Goal: Task Accomplishment & Management: Manage account settings

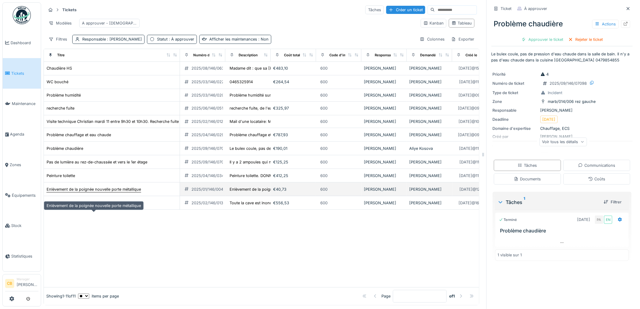
click at [113, 192] on div "Enlèvement de la poignée nouvelle porte métallique" at bounding box center [94, 189] width 94 height 6
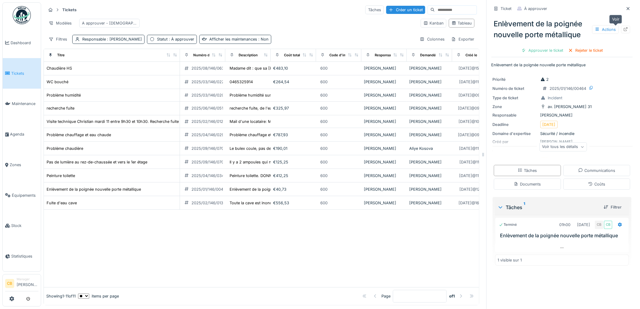
click at [624, 31] on icon at bounding box center [626, 29] width 4 height 4
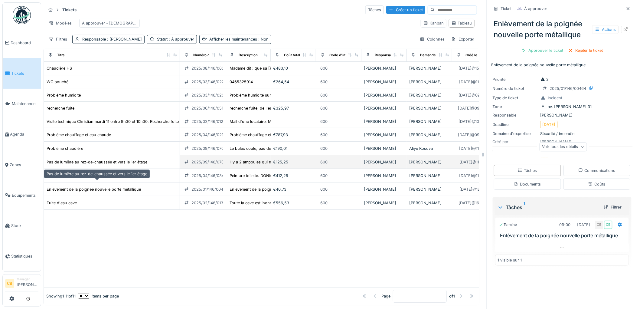
click at [90, 165] on div "Pas de lumière au rez-de-chaussée et vers le 1er étage" at bounding box center [97, 162] width 101 height 6
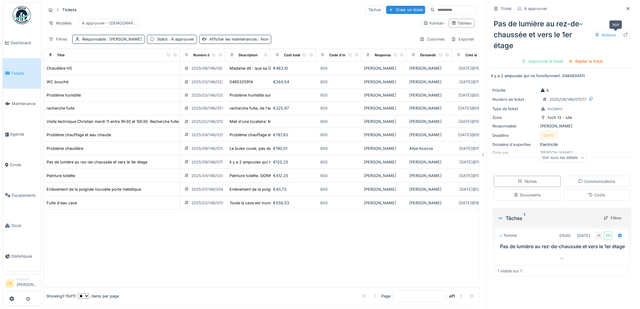
click at [623, 35] on icon at bounding box center [625, 35] width 5 height 4
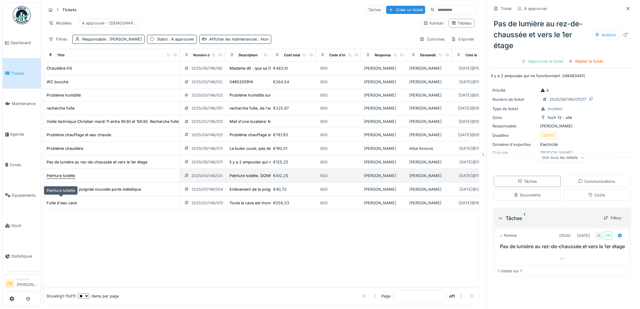
click at [70, 178] on div "Peinture toilette" at bounding box center [61, 176] width 28 height 6
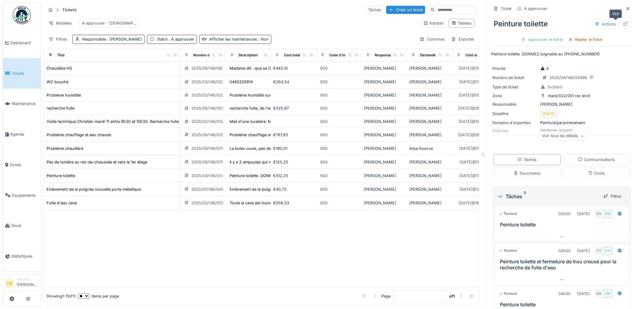
click at [623, 23] on icon at bounding box center [625, 24] width 5 height 4
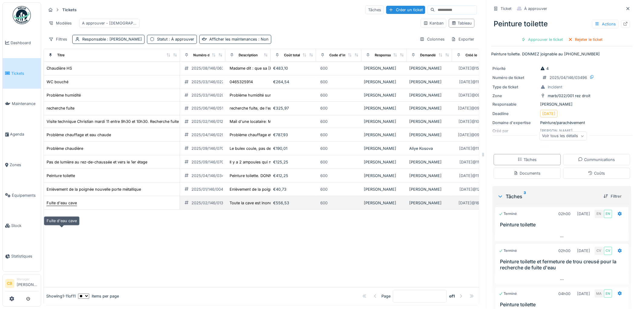
click at [73, 206] on div "Fuite d'eau cave" at bounding box center [62, 203] width 30 height 6
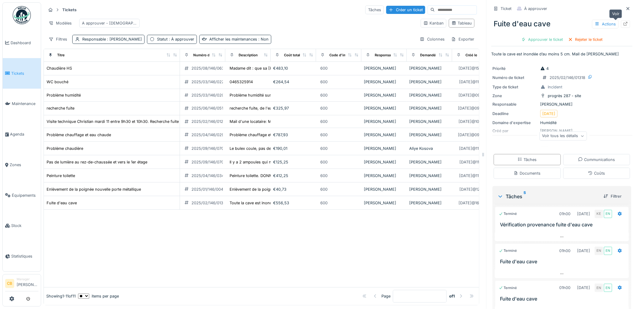
click at [623, 23] on icon at bounding box center [625, 24] width 5 height 4
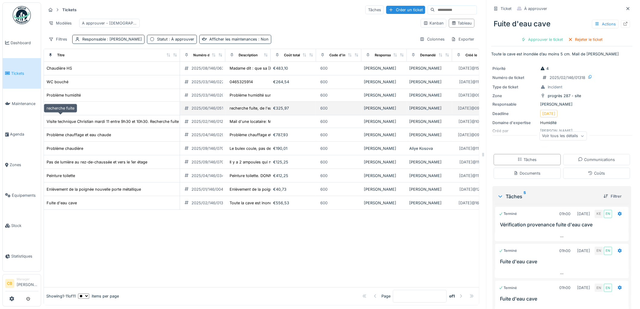
click at [68, 111] on div "recherche fuite" at bounding box center [61, 108] width 28 height 6
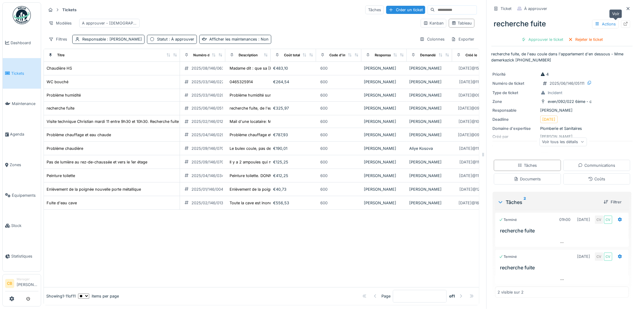
click at [624, 22] on icon at bounding box center [626, 24] width 4 height 4
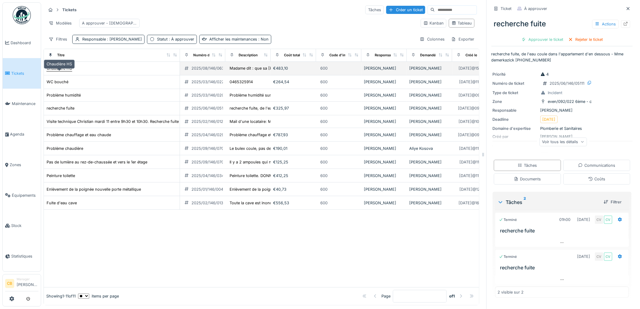
click at [70, 71] on div "Chaudière HS" at bounding box center [59, 68] width 25 height 6
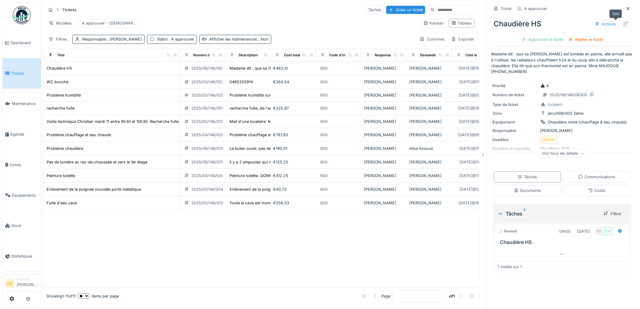
click at [624, 24] on icon at bounding box center [626, 24] width 4 height 4
click at [22, 14] on img at bounding box center [22, 15] width 18 height 18
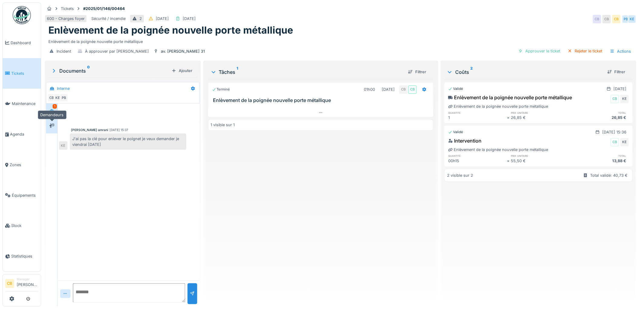
click at [53, 126] on icon at bounding box center [51, 126] width 5 height 4
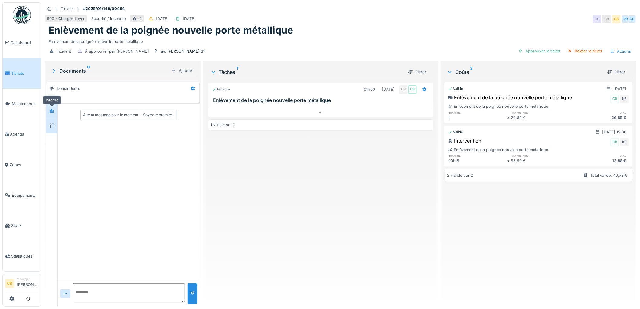
click at [54, 111] on icon at bounding box center [51, 111] width 5 height 4
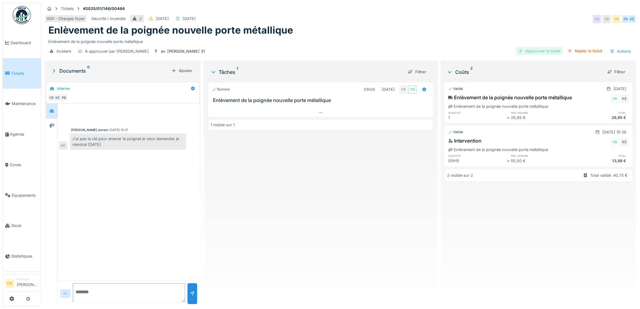
click at [540, 51] on div "Approuver le ticket" at bounding box center [539, 51] width 47 height 8
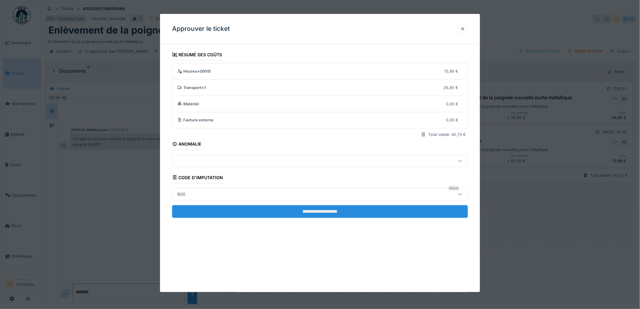
click at [325, 209] on input "**********" at bounding box center [320, 211] width 296 height 13
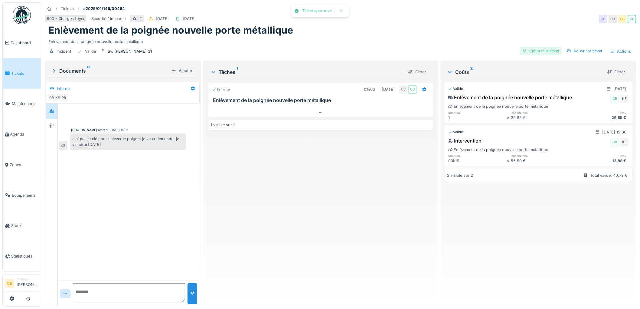
click at [535, 50] on div "Clôturer le ticket" at bounding box center [541, 51] width 42 height 8
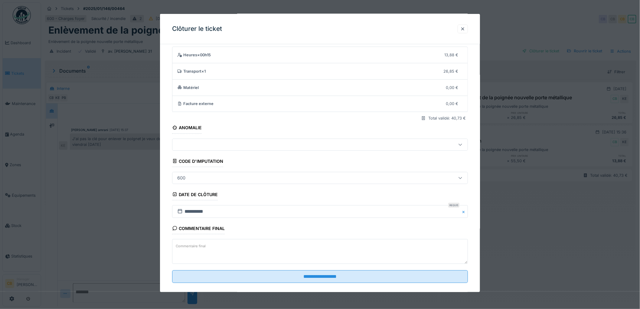
scroll to position [25, 0]
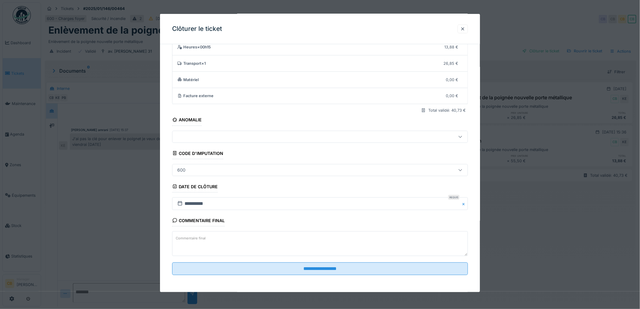
click at [204, 240] on label "Commentaire final" at bounding box center [191, 238] width 32 height 8
click at [204, 240] on textarea "Commentaire final" at bounding box center [320, 243] width 296 height 25
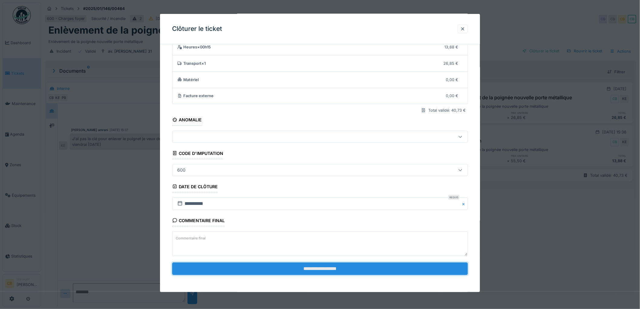
click at [324, 269] on input "**********" at bounding box center [320, 268] width 296 height 13
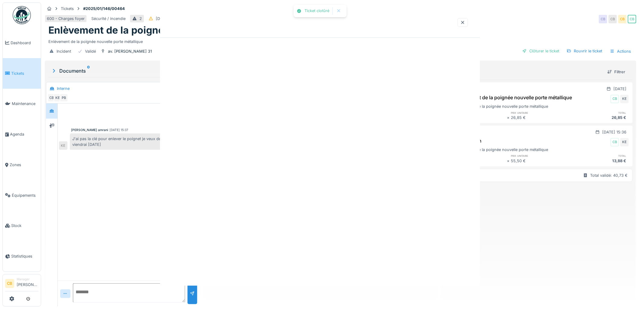
scroll to position [0, 0]
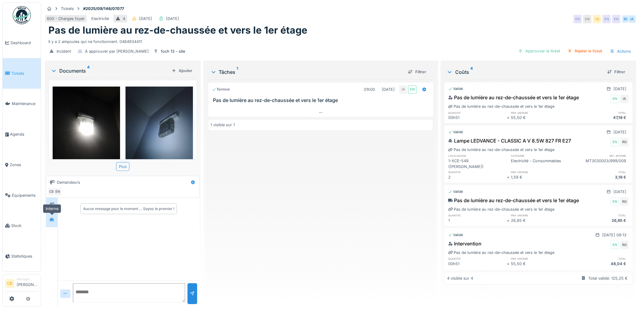
click at [53, 221] on div at bounding box center [51, 220] width 5 height 6
click at [394, 126] on div "1 visible sur 1" at bounding box center [321, 124] width 226 height 11
click at [544, 51] on div "Approuver le ticket" at bounding box center [539, 51] width 47 height 8
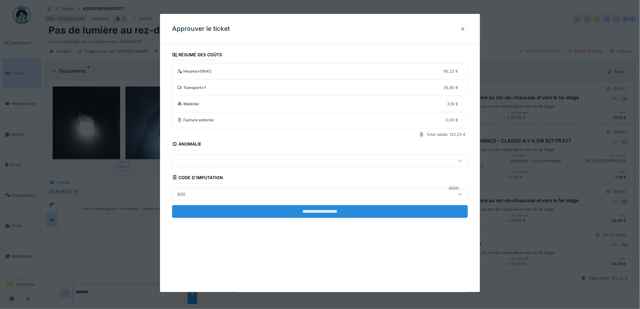
click at [308, 211] on input "**********" at bounding box center [320, 211] width 296 height 13
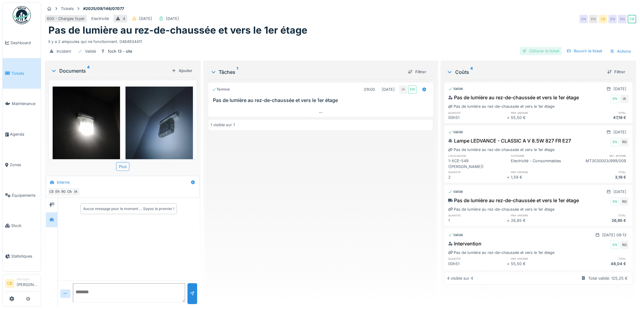
click at [536, 50] on div "Clôturer le ticket" at bounding box center [541, 51] width 42 height 8
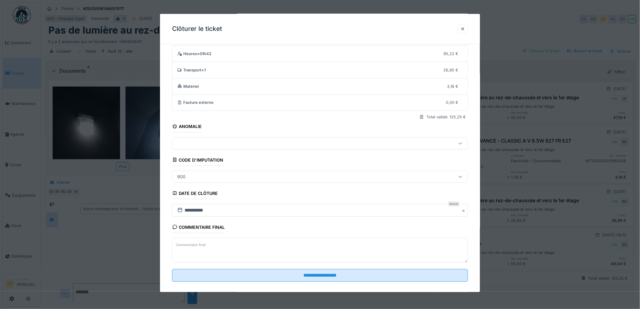
scroll to position [25, 0]
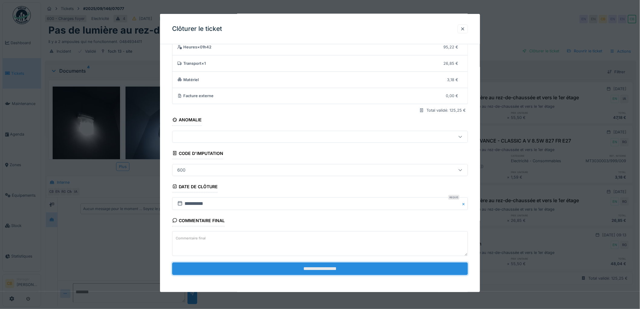
click at [325, 269] on input "**********" at bounding box center [320, 268] width 296 height 13
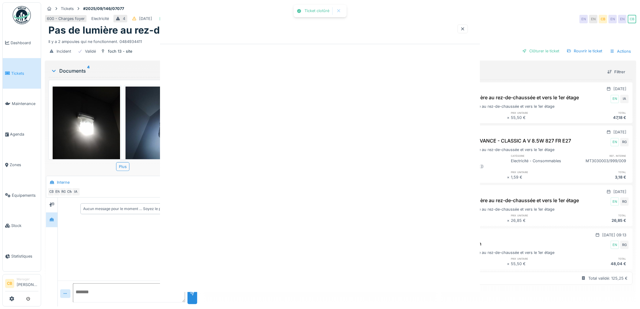
scroll to position [0, 0]
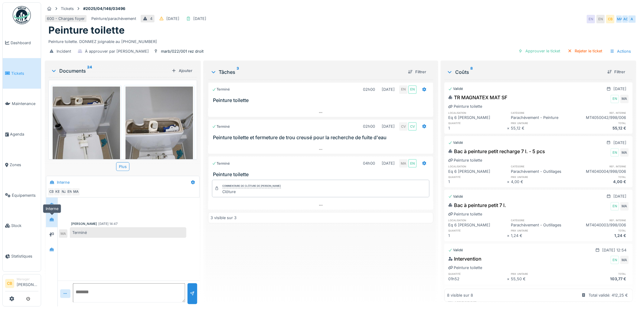
click at [49, 220] on icon at bounding box center [51, 219] width 5 height 4
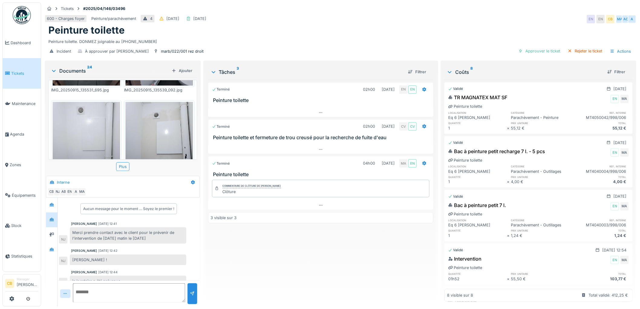
scroll to position [336, 0]
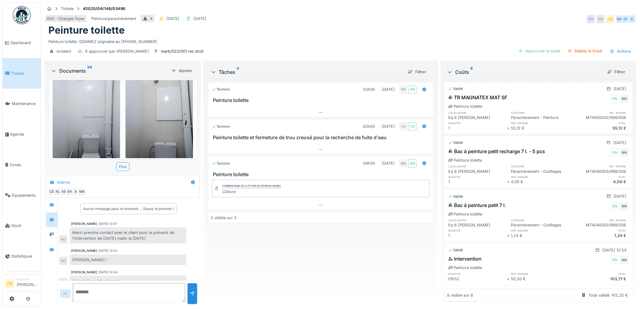
click at [72, 119] on img at bounding box center [86, 113] width 67 height 90
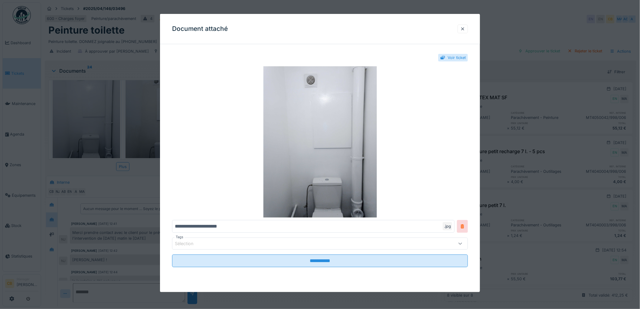
click at [72, 119] on div at bounding box center [320, 154] width 640 height 309
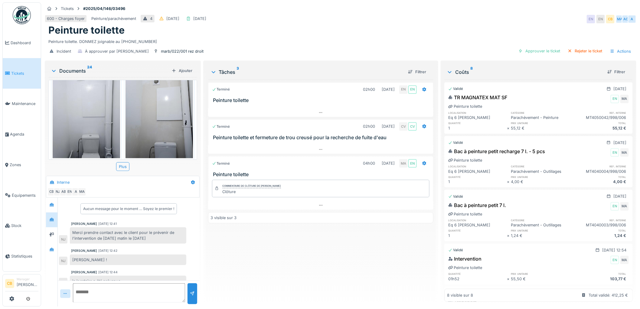
click at [53, 70] on icon at bounding box center [53, 71] width 5 height 6
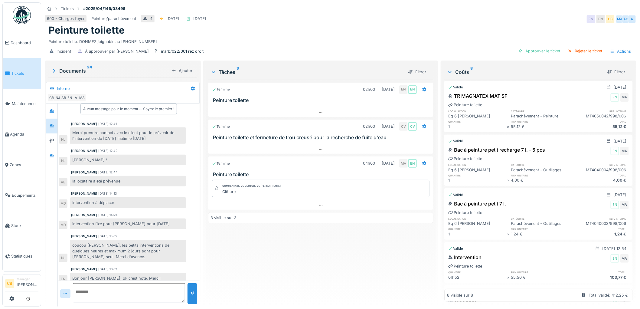
scroll to position [0, 0]
click at [542, 50] on div "Approuver le ticket" at bounding box center [539, 51] width 47 height 8
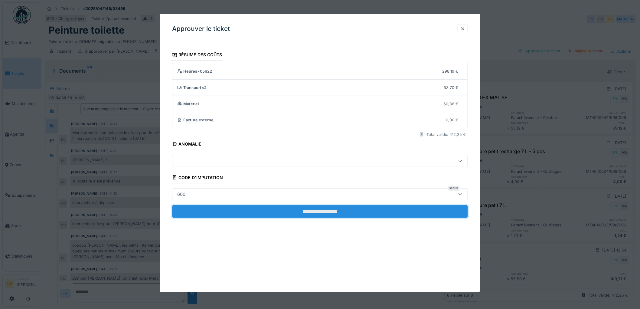
click at [324, 209] on input "**********" at bounding box center [320, 211] width 296 height 13
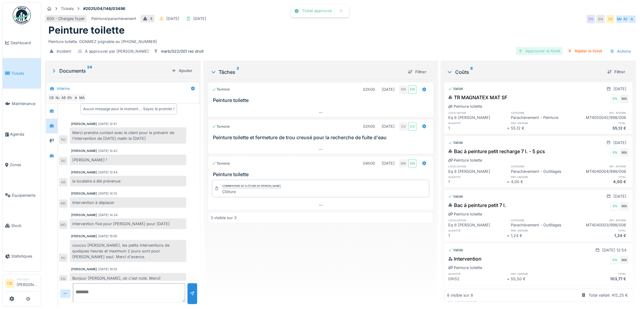
scroll to position [6, 0]
click at [539, 51] on div "Clôturer le ticket" at bounding box center [541, 51] width 42 height 8
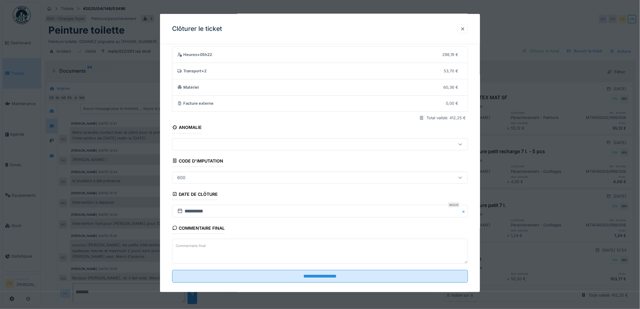
scroll to position [25, 0]
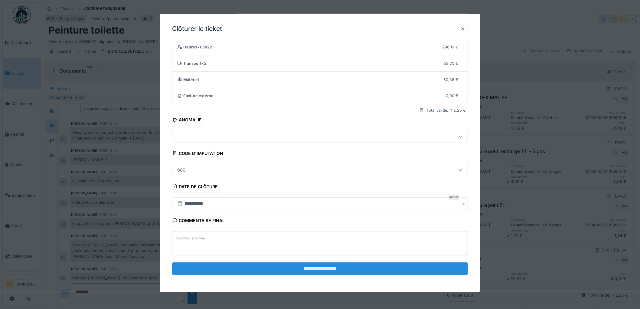
click at [333, 266] on input "**********" at bounding box center [320, 268] width 296 height 13
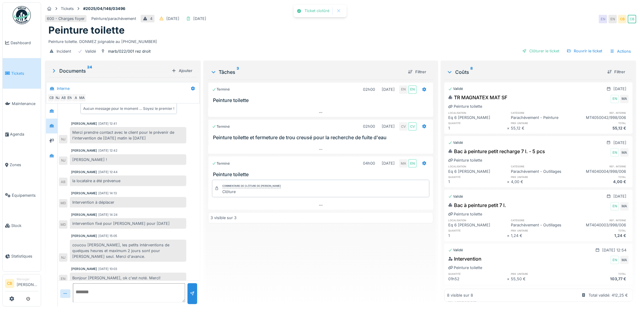
scroll to position [26, 0]
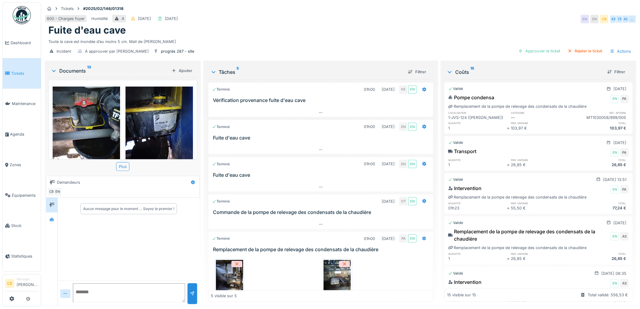
click at [104, 129] on img at bounding box center [86, 131] width 67 height 90
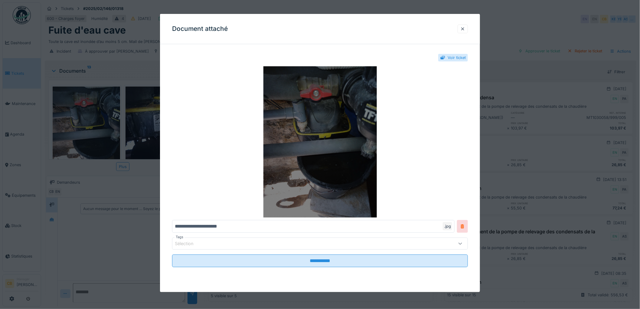
click at [310, 122] on img at bounding box center [320, 141] width 296 height 151
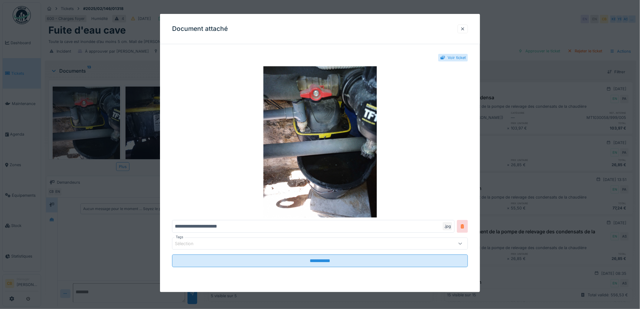
drag, startPoint x: 464, startPoint y: 31, endPoint x: 454, endPoint y: 36, distance: 11.5
click at [464, 30] on div at bounding box center [462, 29] width 5 height 6
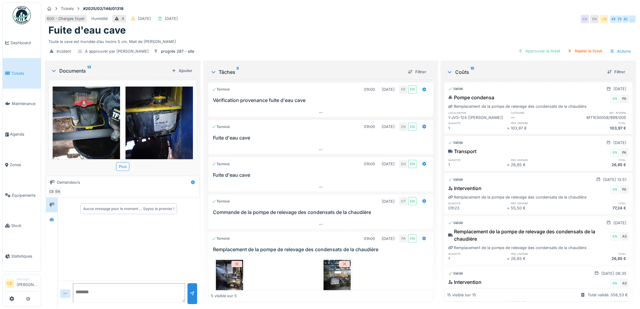
click at [174, 129] on img at bounding box center [159, 131] width 67 height 90
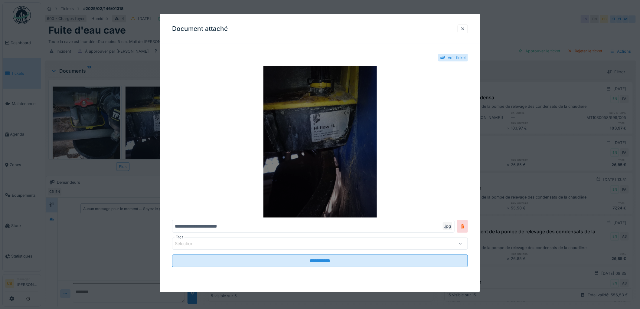
click at [309, 125] on img at bounding box center [320, 141] width 296 height 151
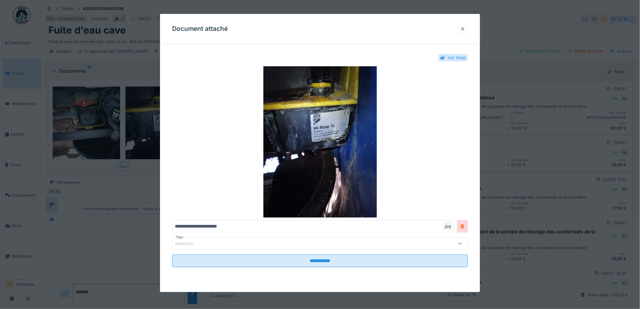
click at [465, 29] on div at bounding box center [462, 29] width 5 height 6
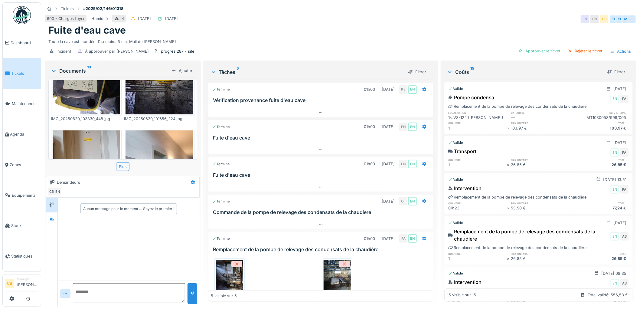
scroll to position [134, 0]
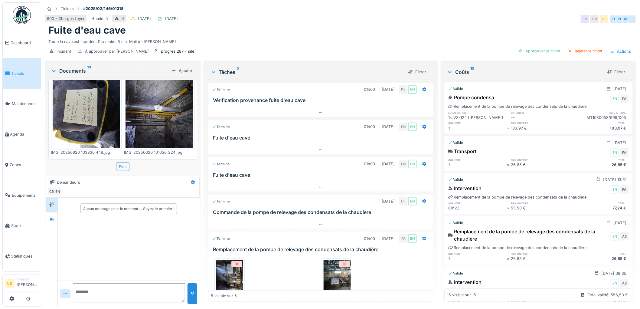
click at [86, 112] on img at bounding box center [86, 103] width 67 height 90
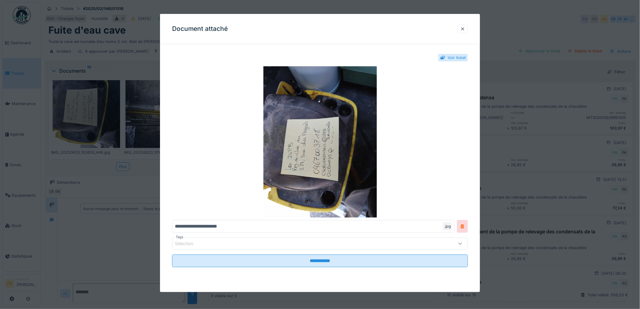
click at [86, 111] on div at bounding box center [320, 154] width 640 height 309
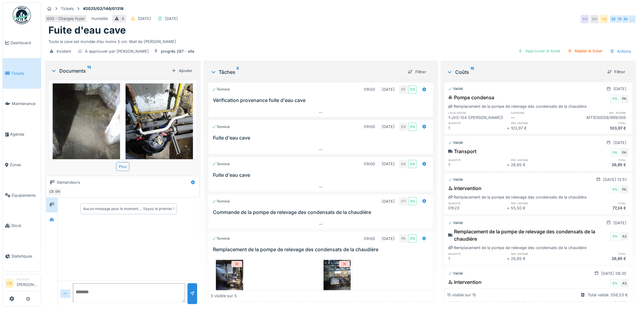
scroll to position [437, 0]
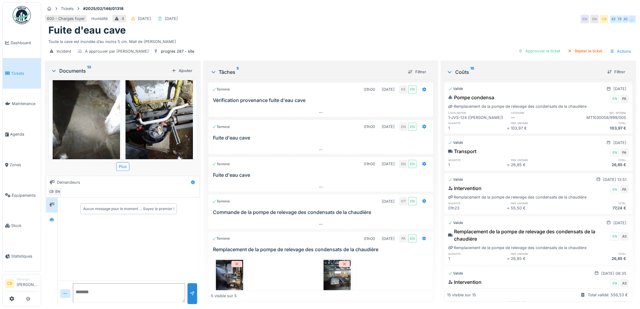
click at [140, 100] on img at bounding box center [159, 118] width 67 height 90
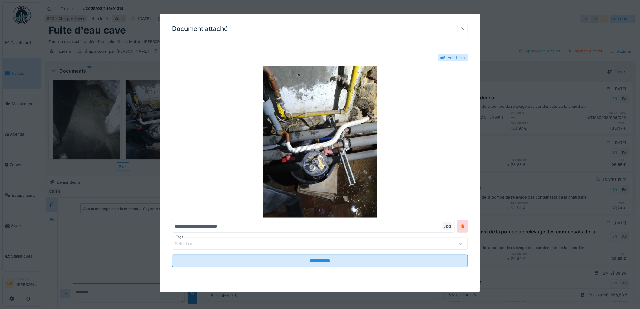
click at [140, 100] on div at bounding box center [320, 154] width 640 height 309
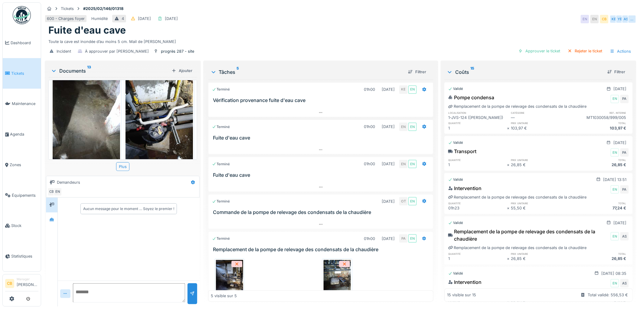
click at [148, 101] on img at bounding box center [159, 118] width 67 height 90
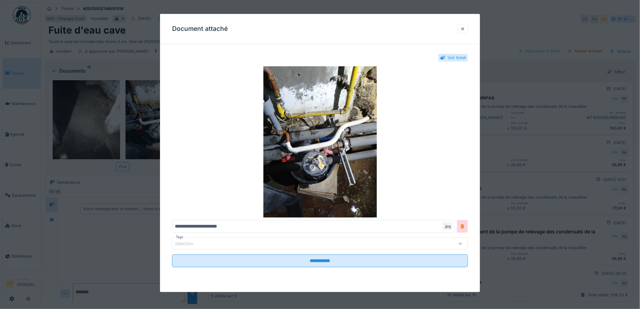
click at [147, 101] on div at bounding box center [320, 154] width 640 height 309
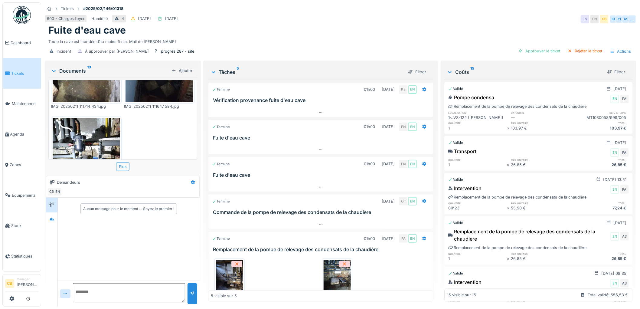
scroll to position [605, 0]
click at [80, 120] on img at bounding box center [86, 162] width 67 height 90
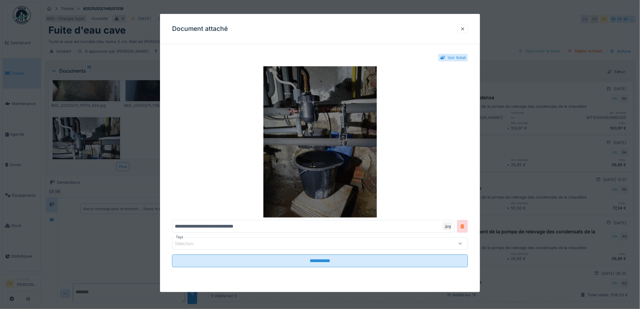
click at [274, 113] on img at bounding box center [320, 141] width 296 height 151
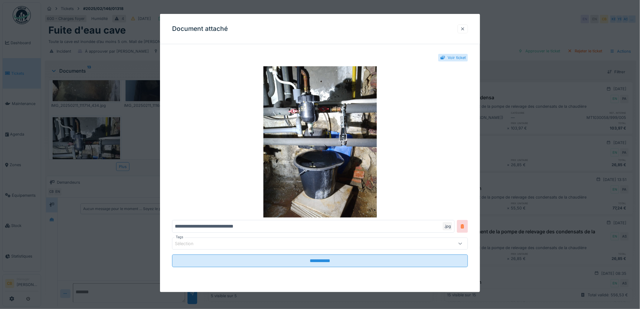
click at [462, 28] on div at bounding box center [463, 28] width 10 height 9
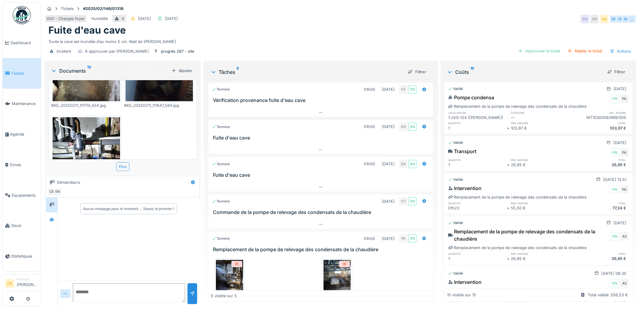
click at [55, 69] on icon at bounding box center [53, 71] width 5 height 6
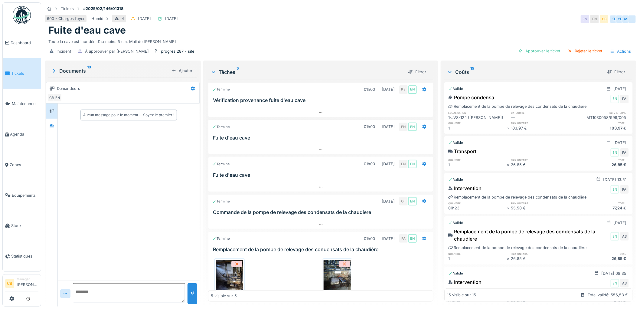
scroll to position [585, 0]
click at [55, 126] on div at bounding box center [51, 126] width 9 height 8
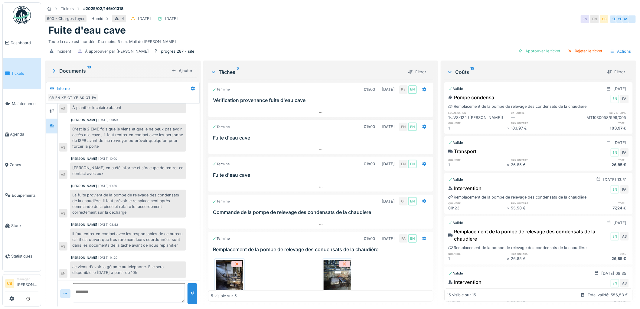
click at [224, 275] on img at bounding box center [229, 275] width 27 height 30
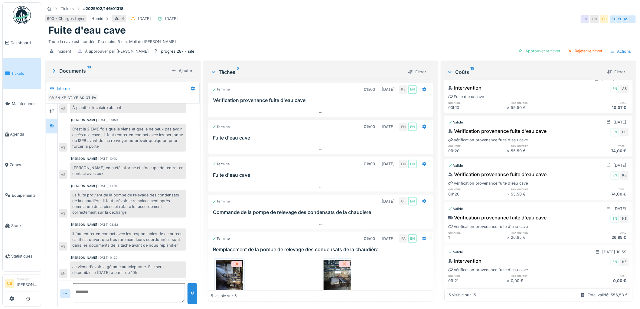
scroll to position [5, 0]
click at [51, 109] on div at bounding box center [51, 111] width 9 height 8
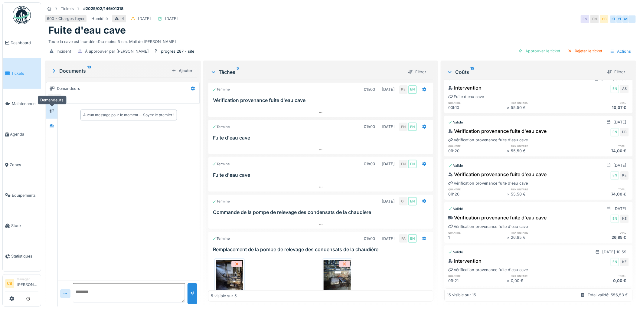
scroll to position [0, 0]
click at [51, 124] on icon at bounding box center [52, 125] width 4 height 3
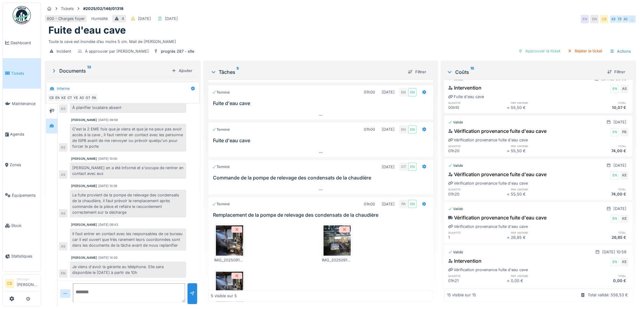
scroll to position [74, 0]
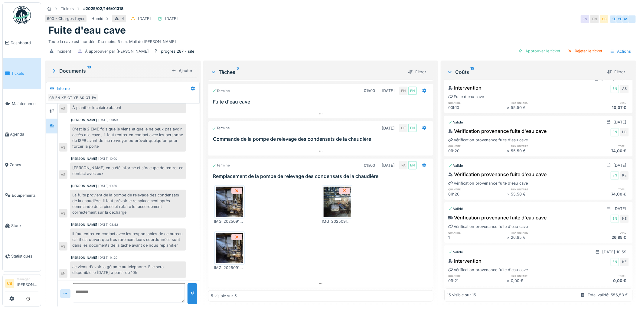
click at [336, 196] on img at bounding box center [337, 202] width 27 height 30
click at [229, 239] on img at bounding box center [229, 248] width 27 height 30
click at [53, 109] on icon at bounding box center [51, 111] width 5 height 4
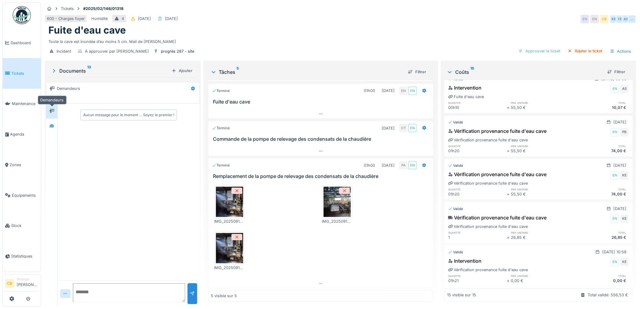
scroll to position [0, 0]
click at [53, 124] on icon at bounding box center [52, 125] width 4 height 3
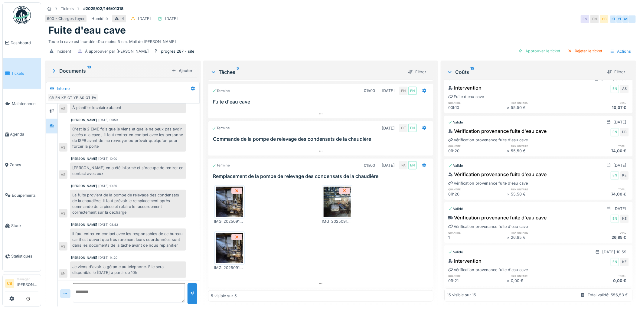
scroll to position [5, 0]
click at [522, 47] on div "Approuver le ticket" at bounding box center [539, 51] width 47 height 8
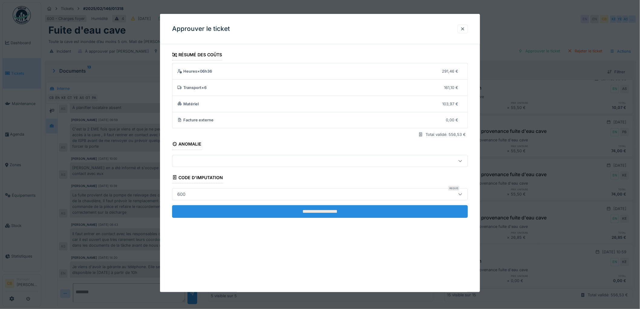
click at [307, 212] on input "**********" at bounding box center [320, 211] width 296 height 13
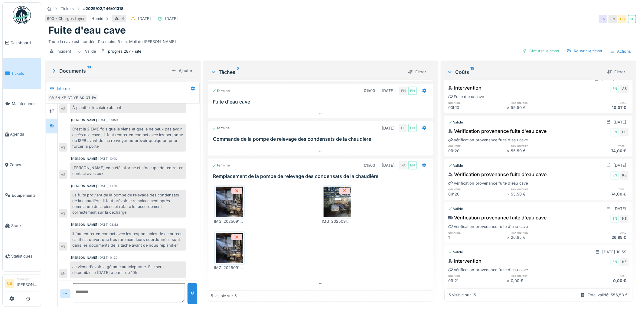
click at [534, 47] on div "Clôturer le ticket" at bounding box center [541, 51] width 42 height 8
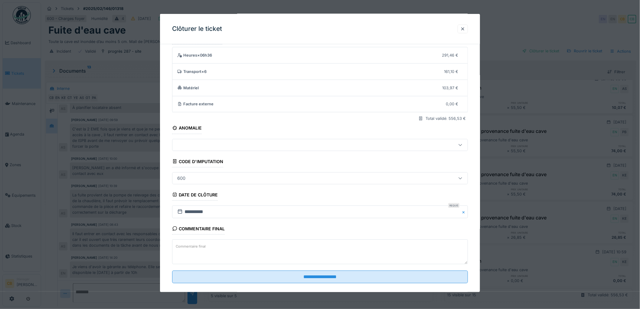
scroll to position [25, 0]
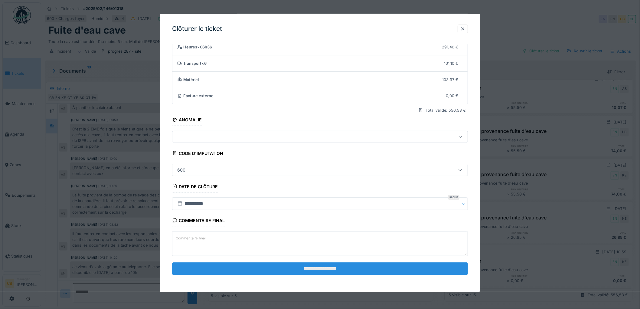
click at [318, 268] on input "**********" at bounding box center [320, 268] width 296 height 13
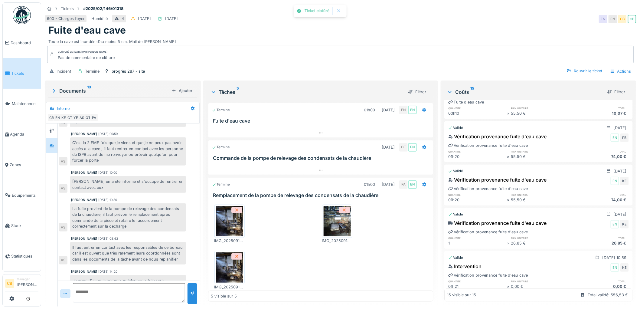
scroll to position [106, 0]
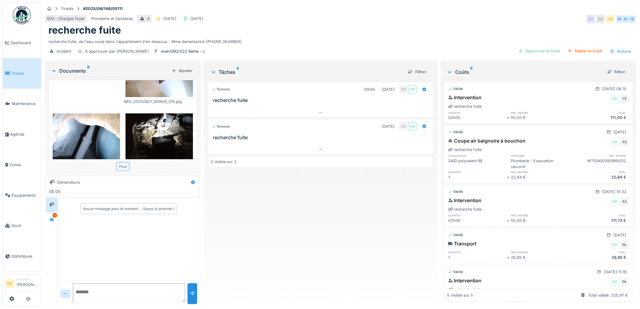
scroll to position [302, 0]
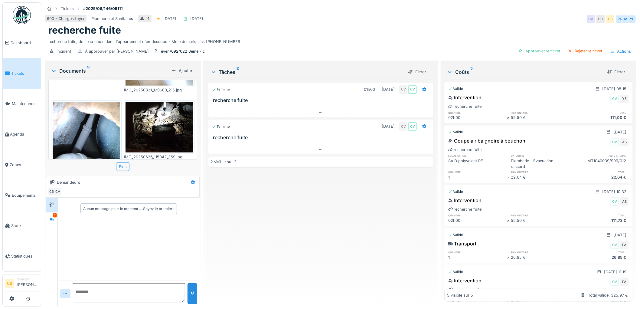
click at [139, 102] on img at bounding box center [159, 127] width 67 height 51
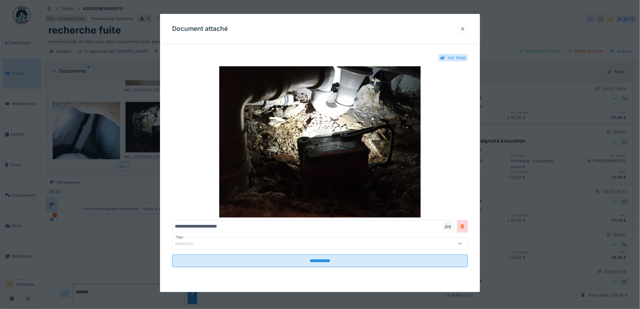
click at [139, 101] on div at bounding box center [320, 154] width 640 height 309
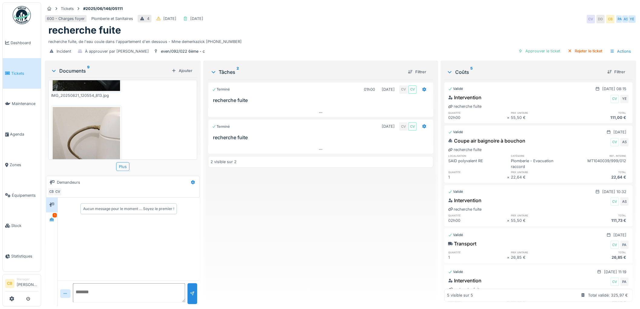
scroll to position [431, 0]
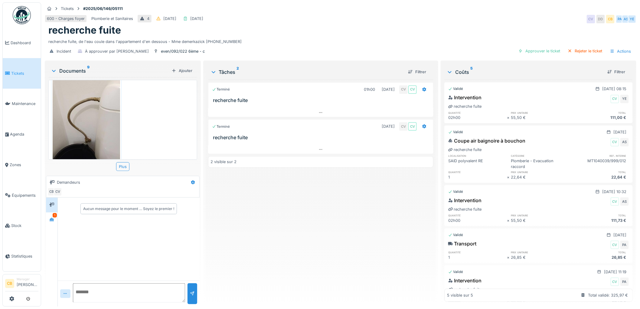
click at [54, 70] on icon at bounding box center [53, 71] width 5 height 6
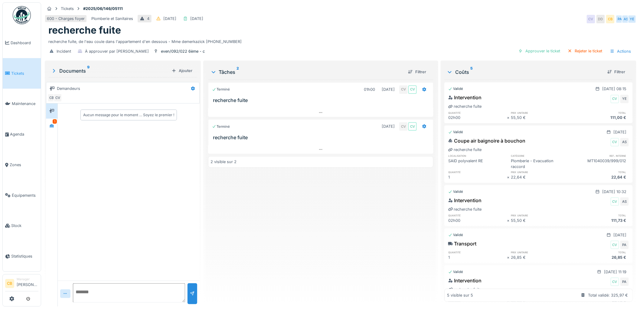
scroll to position [418, 0]
click at [50, 126] on icon at bounding box center [51, 126] width 5 height 4
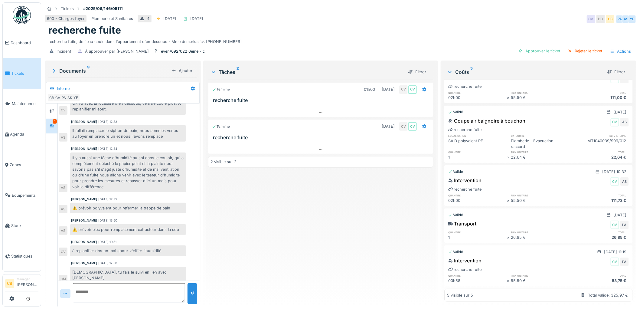
scroll to position [5, 0]
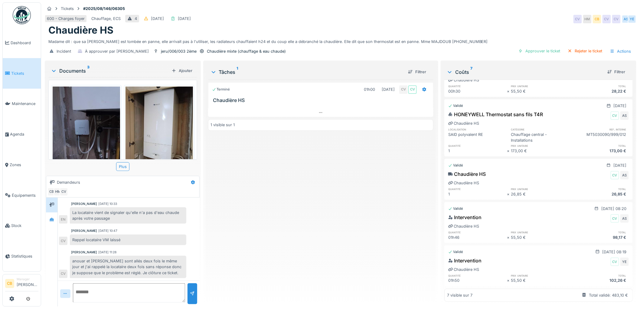
scroll to position [119, 0]
click at [546, 47] on div "Approuver le ticket" at bounding box center [539, 51] width 47 height 8
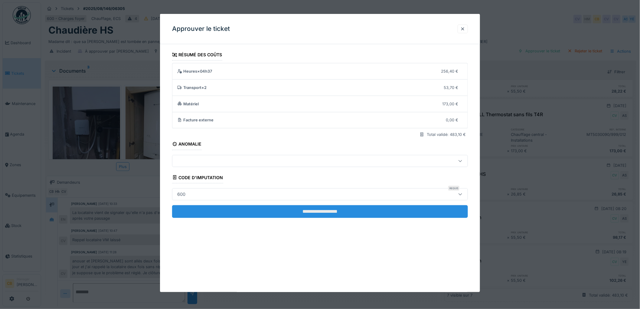
click at [320, 213] on input "**********" at bounding box center [320, 211] width 296 height 13
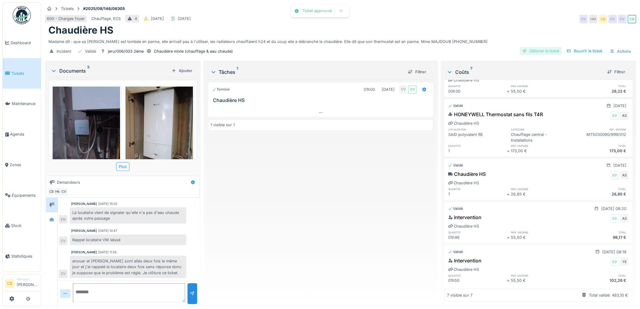
click at [546, 47] on div "Clôturer le ticket" at bounding box center [541, 51] width 42 height 8
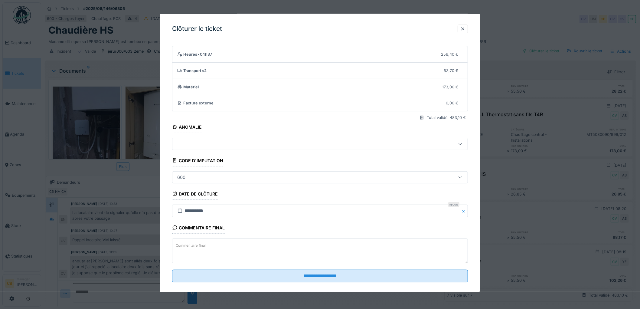
scroll to position [25, 0]
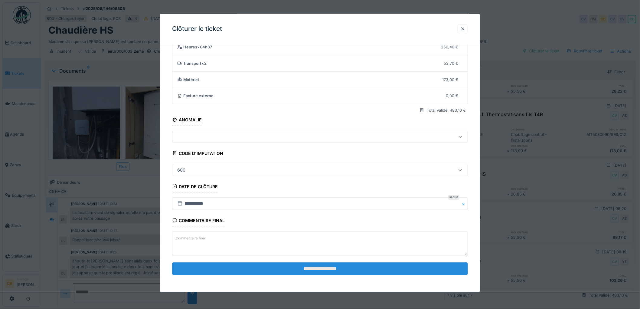
click at [323, 266] on input "**********" at bounding box center [320, 268] width 296 height 13
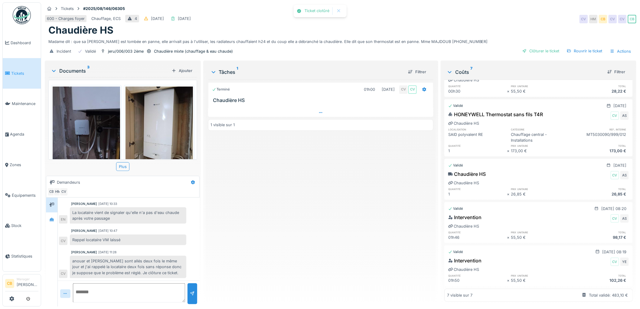
scroll to position [31, 0]
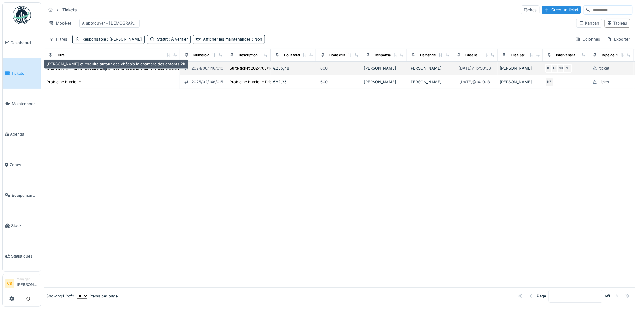
click at [132, 71] on div "[PERSON_NAME] et enduire autour des châssis la chambre des enfants 2h" at bounding box center [116, 68] width 139 height 6
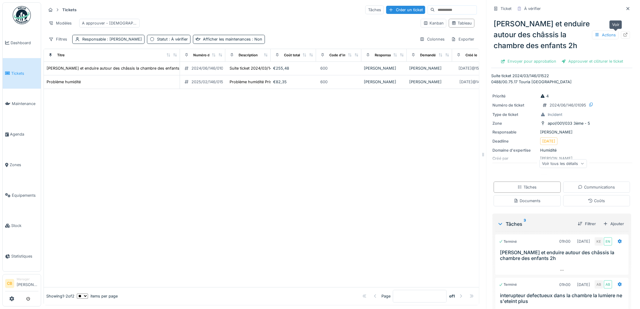
click at [623, 35] on icon at bounding box center [625, 35] width 5 height 4
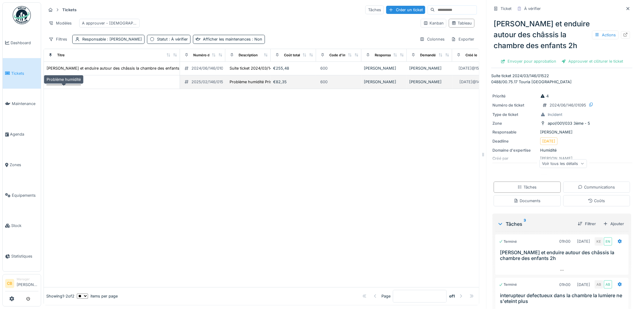
click at [65, 85] on div "Problème humidité" at bounding box center [64, 82] width 34 height 6
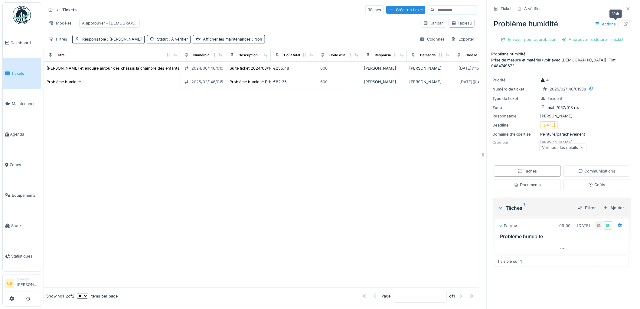
click at [623, 24] on icon at bounding box center [625, 24] width 5 height 4
click at [16, 17] on img at bounding box center [22, 15] width 18 height 18
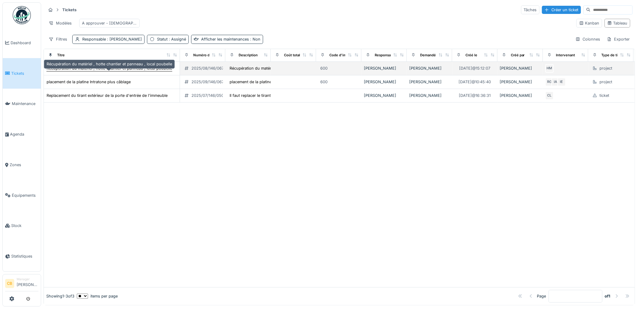
click at [75, 71] on div "Récupération du matériel , hotte chantier et panneau , local poubelle" at bounding box center [110, 68] width 126 height 6
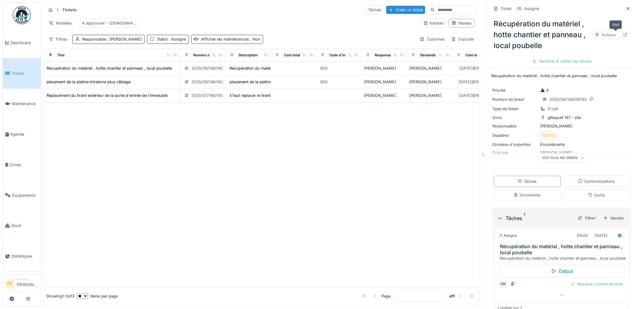
click at [624, 34] on icon at bounding box center [626, 35] width 4 height 4
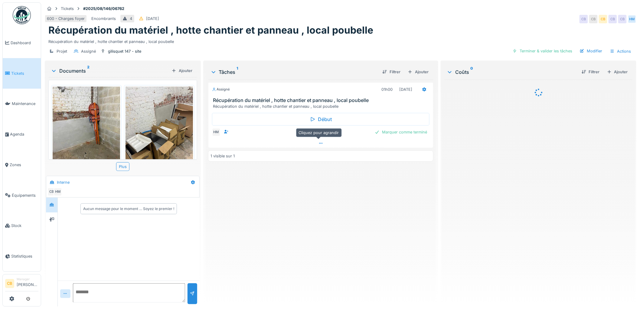
click at [316, 143] on div at bounding box center [320, 143] width 225 height 9
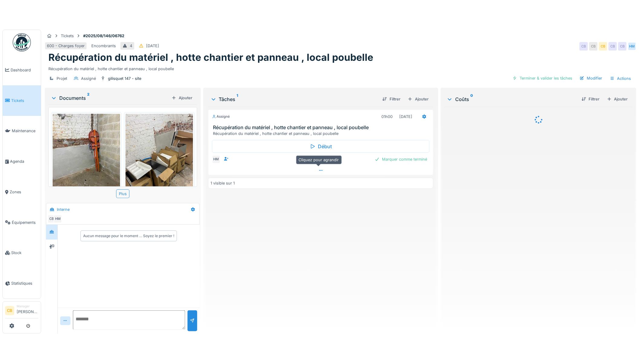
scroll to position [5, 0]
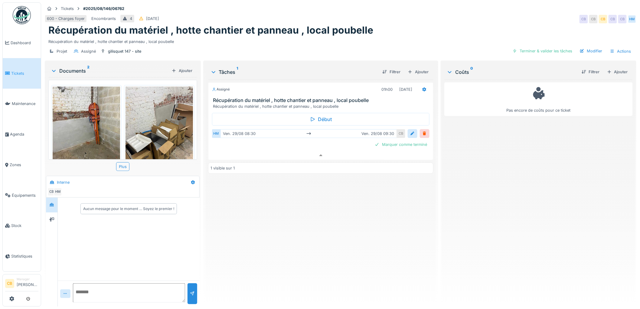
click at [156, 119] on img at bounding box center [159, 131] width 67 height 90
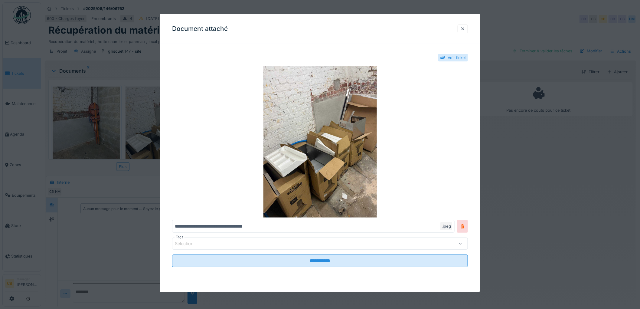
click at [156, 119] on div at bounding box center [320, 154] width 640 height 309
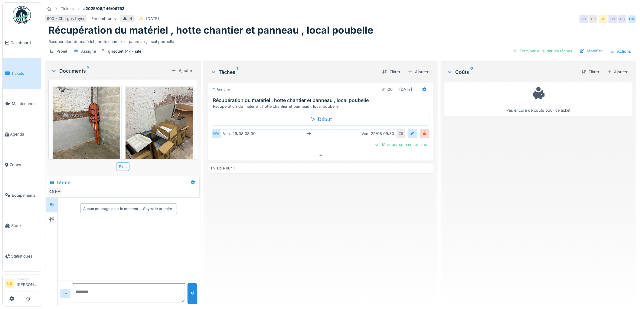
click at [92, 123] on img at bounding box center [86, 131] width 67 height 90
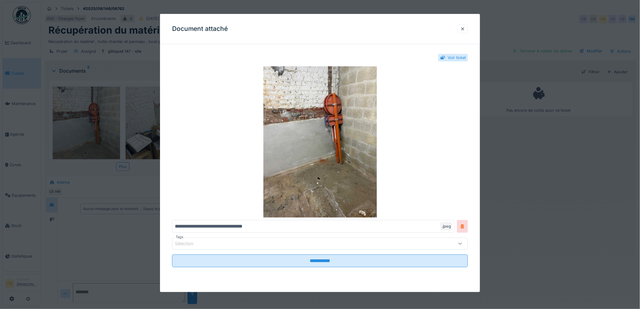
click at [92, 123] on div at bounding box center [320, 154] width 640 height 309
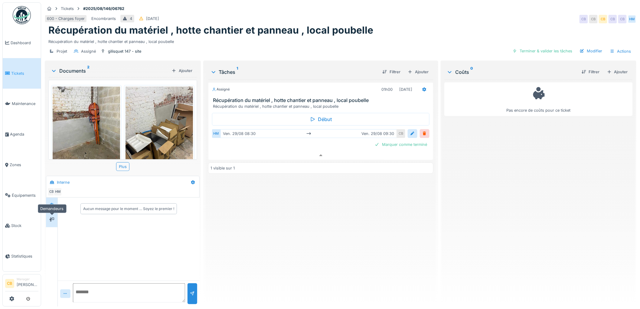
click at [51, 217] on icon at bounding box center [51, 219] width 5 height 4
click at [155, 133] on img at bounding box center [159, 131] width 67 height 90
click at [157, 134] on div at bounding box center [320, 154] width 640 height 309
click at [157, 126] on img at bounding box center [159, 131] width 67 height 90
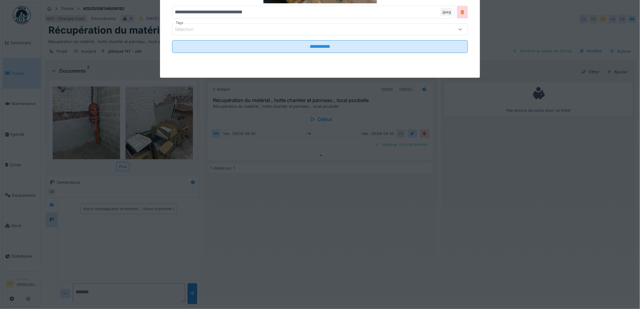
click at [156, 125] on div at bounding box center [320, 154] width 640 height 309
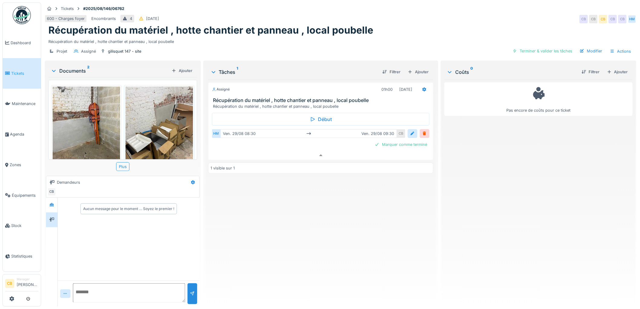
click at [156, 125] on img at bounding box center [159, 131] width 67 height 90
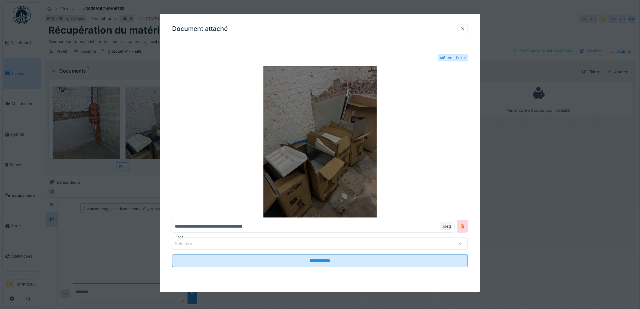
click at [322, 122] on img at bounding box center [320, 141] width 296 height 151
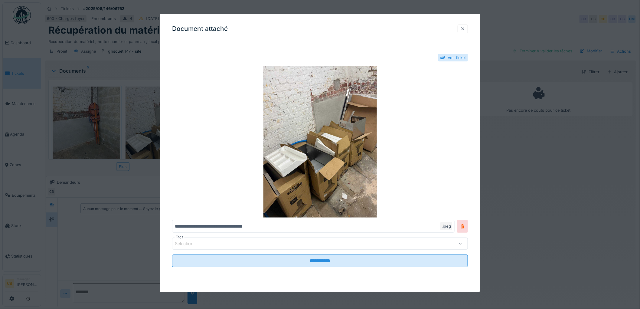
click at [468, 28] on div at bounding box center [463, 28] width 10 height 9
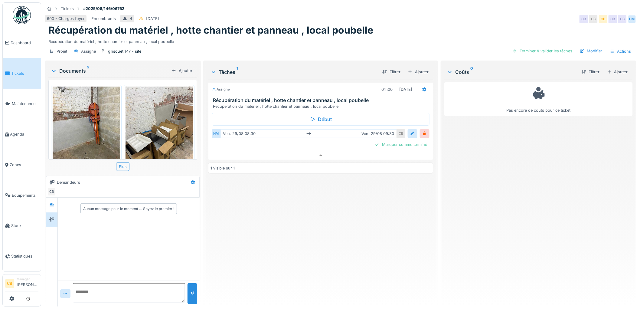
click at [97, 112] on img at bounding box center [86, 131] width 67 height 90
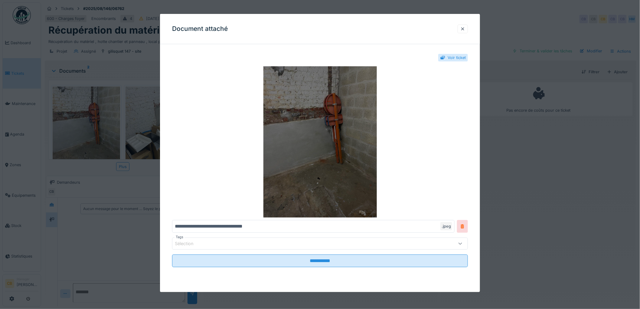
click at [301, 136] on img at bounding box center [320, 141] width 296 height 151
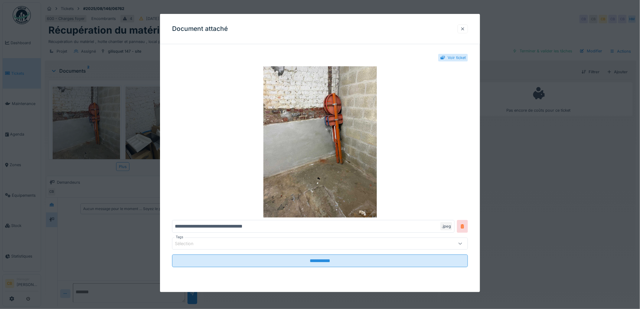
click at [464, 30] on div at bounding box center [462, 29] width 5 height 6
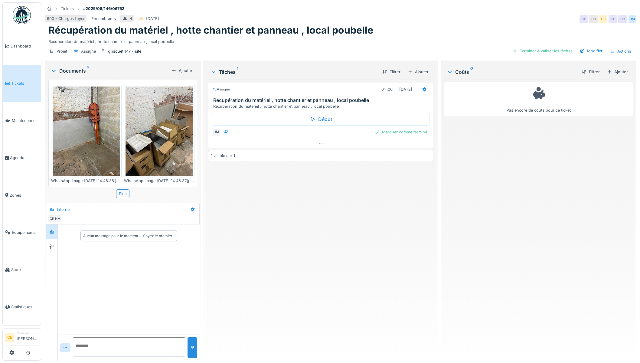
scroll to position [5, 0]
click at [304, 254] on div "Assigné 01h00 29/08/2025 Récupération du matériel , hotte chantier et panneau ,…" at bounding box center [321, 218] width 226 height 276
click at [589, 47] on div "Modifier" at bounding box center [591, 51] width 28 height 8
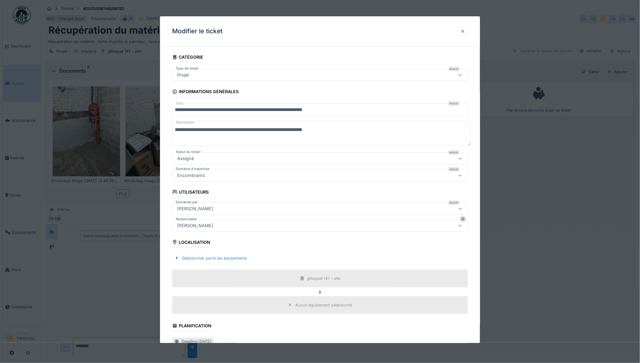
click at [464, 31] on div at bounding box center [462, 31] width 5 height 6
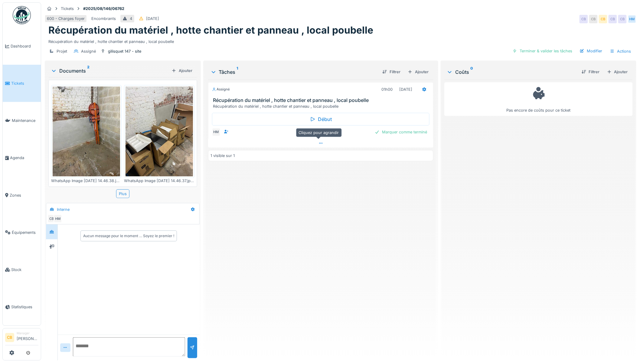
click at [324, 139] on div at bounding box center [321, 143] width 226 height 9
click at [422, 87] on icon at bounding box center [424, 89] width 5 height 4
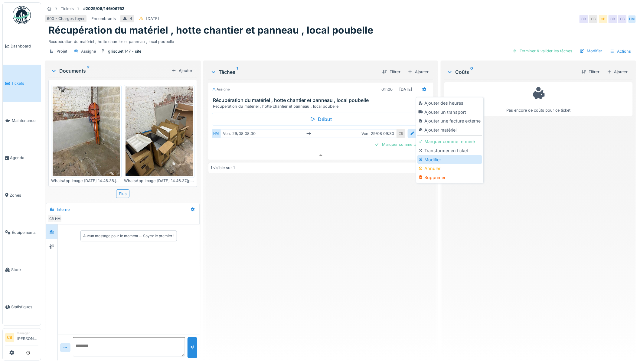
click at [428, 155] on div "Modifier" at bounding box center [449, 159] width 64 height 9
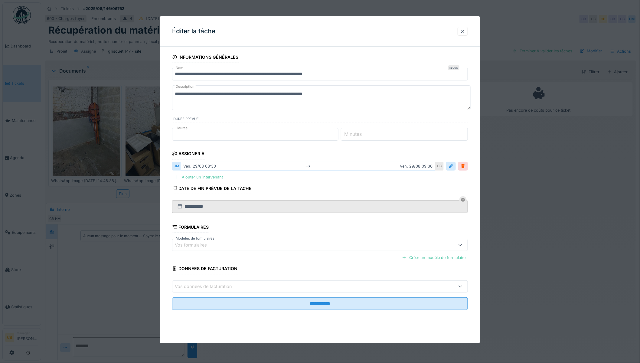
click at [214, 177] on div "Ajouter un intervenant" at bounding box center [198, 177] width 53 height 8
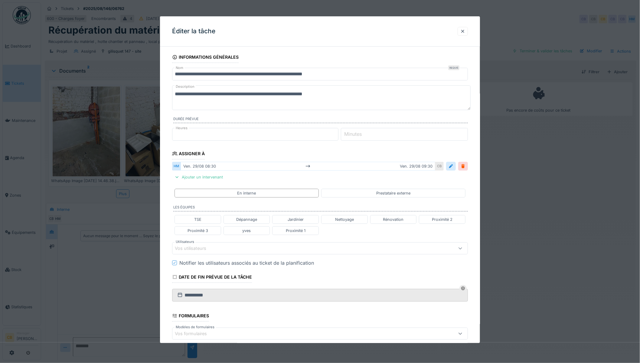
click at [189, 248] on div "Vos utilisateurs" at bounding box center [195, 248] width 40 height 7
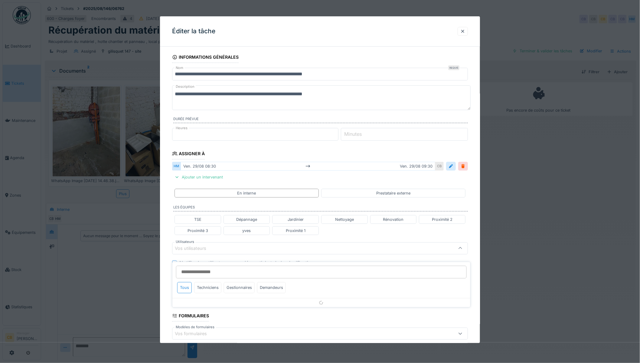
scroll to position [69, 0]
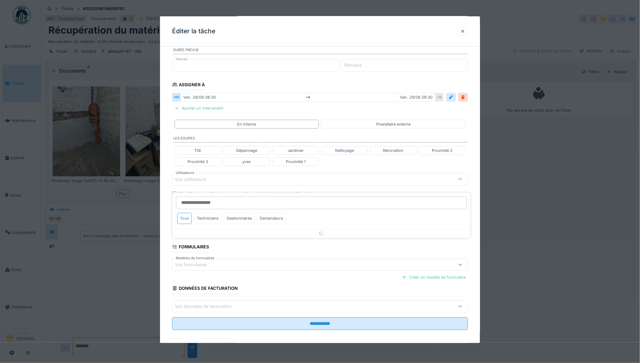
click at [190, 200] on input "Utilisateurs" at bounding box center [321, 203] width 291 height 13
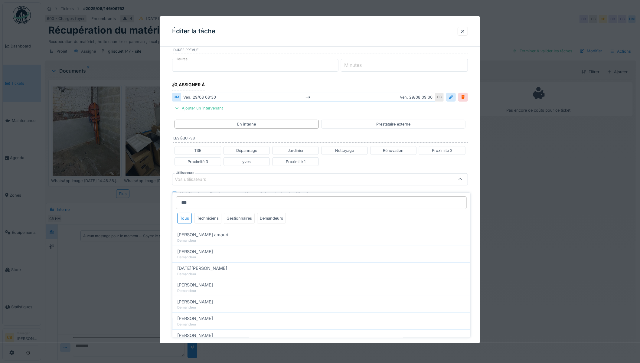
click at [199, 197] on input "***" at bounding box center [321, 203] width 291 height 13
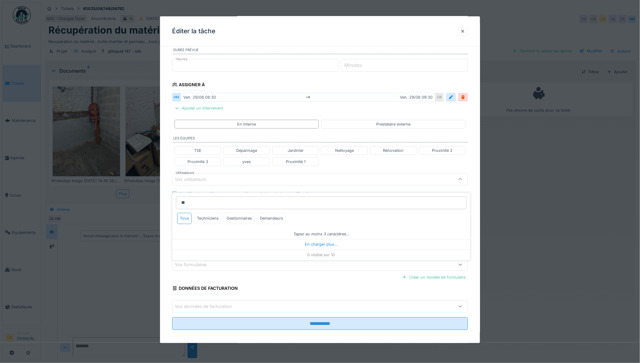
type input "*"
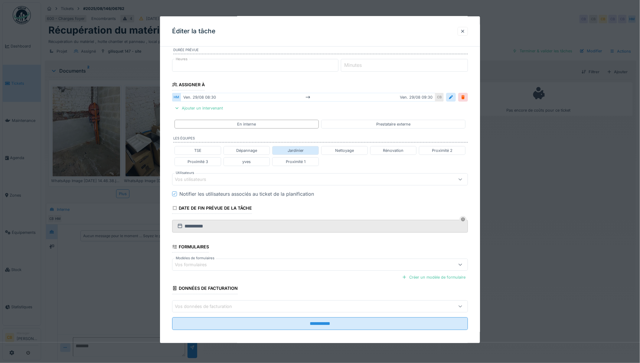
click at [300, 147] on div "Jardinier" at bounding box center [295, 150] width 47 height 9
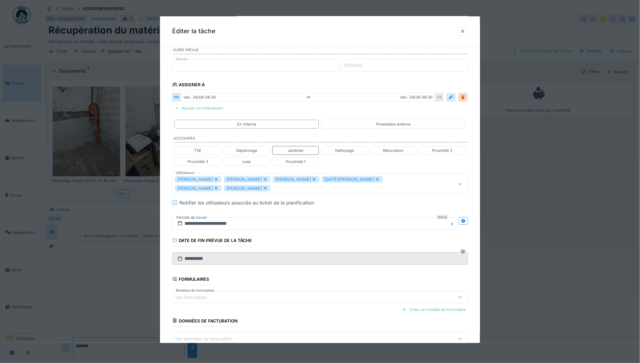
click at [323, 180] on div "[DATE][PERSON_NAME]" at bounding box center [352, 179] width 61 height 7
type input "**********"
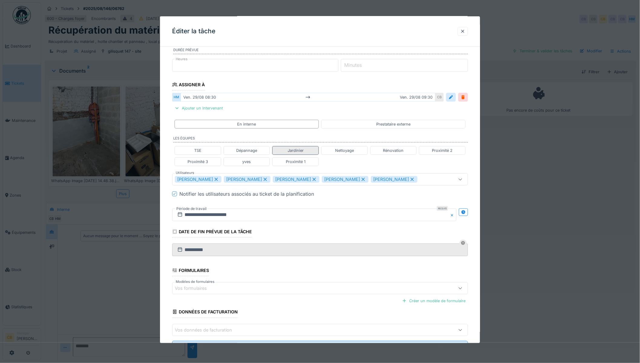
click at [286, 150] on div "Jardinier" at bounding box center [295, 150] width 47 height 9
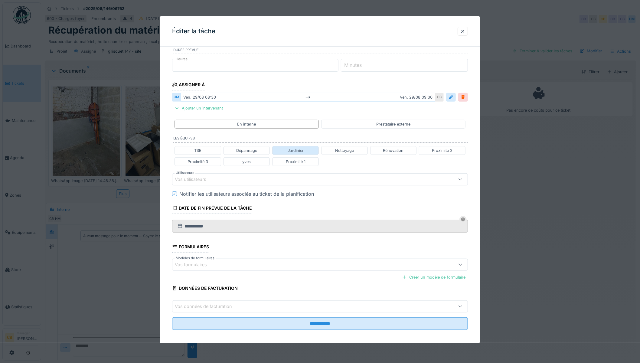
click at [286, 150] on div "Jardinier" at bounding box center [295, 150] width 47 height 9
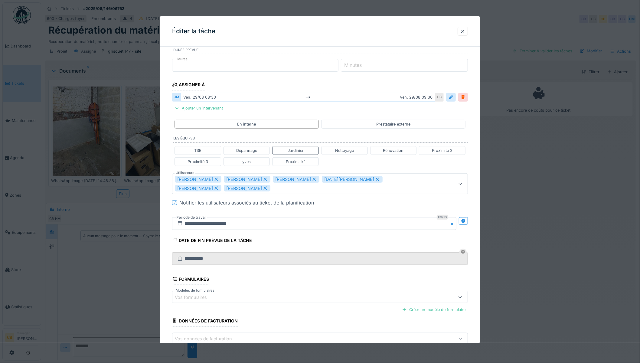
click at [215, 179] on icon at bounding box center [216, 179] width 3 height 3
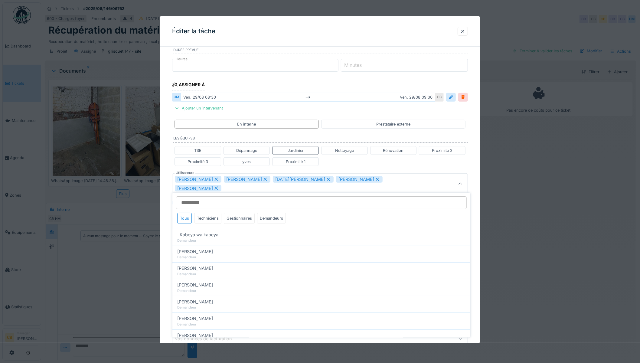
click at [218, 179] on icon at bounding box center [216, 179] width 3 height 3
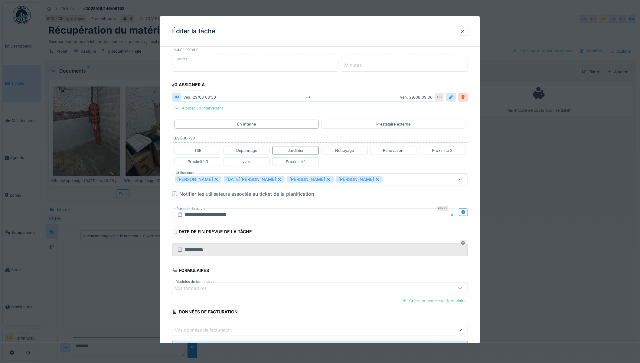
click at [214, 179] on icon at bounding box center [216, 179] width 5 height 4
click at [278, 179] on icon at bounding box center [279, 179] width 3 height 3
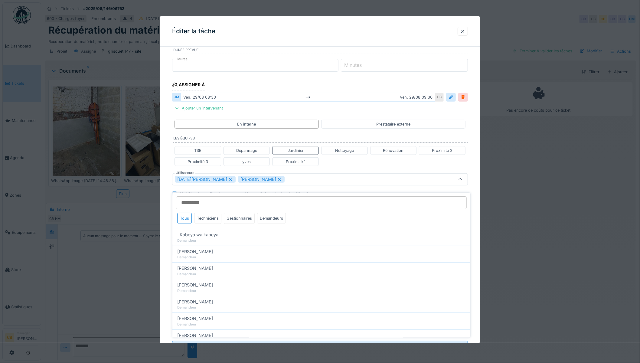
click at [278, 179] on icon at bounding box center [279, 179] width 3 height 3
type input "*****"
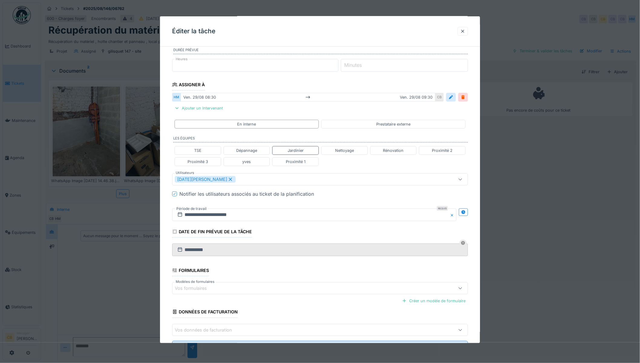
click at [244, 202] on fieldset "**********" at bounding box center [320, 170] width 296 height 376
click at [465, 211] on icon at bounding box center [464, 212] width 4 height 4
click at [200, 215] on input "**********" at bounding box center [241, 214] width 138 height 13
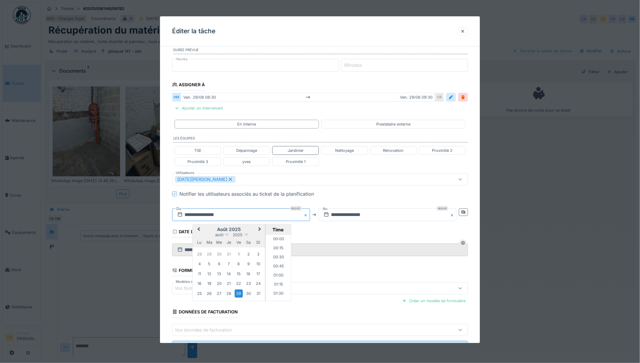
scroll to position [280, 0]
click at [261, 228] on button "Next Month" at bounding box center [261, 230] width 10 height 10
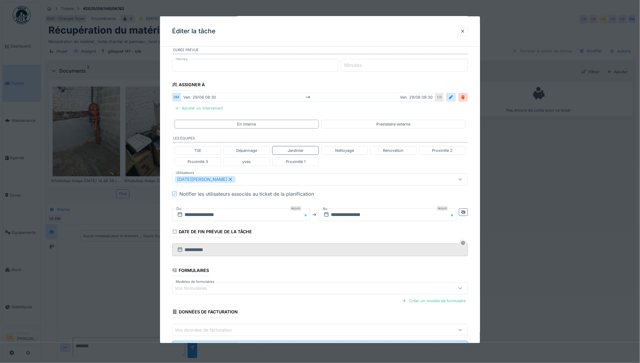
click at [243, 309] on fieldset "**********" at bounding box center [320, 170] width 296 height 376
click at [199, 248] on input "**********" at bounding box center [320, 249] width 296 height 13
click at [228, 265] on fieldset "**********" at bounding box center [320, 170] width 296 height 376
click at [307, 215] on button "Close" at bounding box center [306, 214] width 7 height 13
click at [465, 213] on icon at bounding box center [463, 212] width 5 height 4
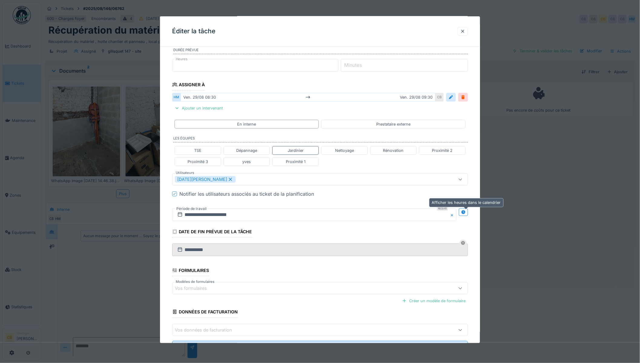
click at [465, 210] on icon at bounding box center [464, 212] width 4 height 4
click at [204, 215] on input "**********" at bounding box center [241, 214] width 138 height 13
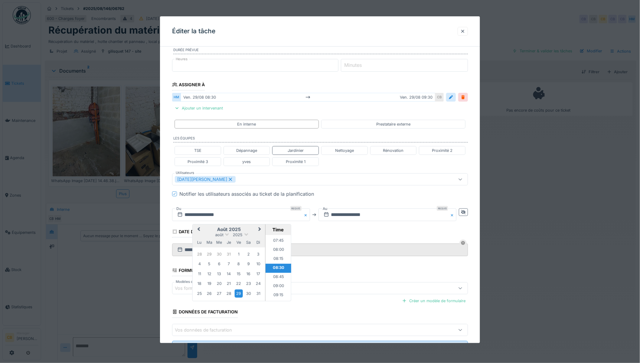
click at [260, 229] on span "Next Month" at bounding box center [260, 229] width 0 height 7
click at [207, 273] on div "16" at bounding box center [209, 274] width 8 height 9
click at [281, 289] on li "13:30" at bounding box center [279, 288] width 26 height 9
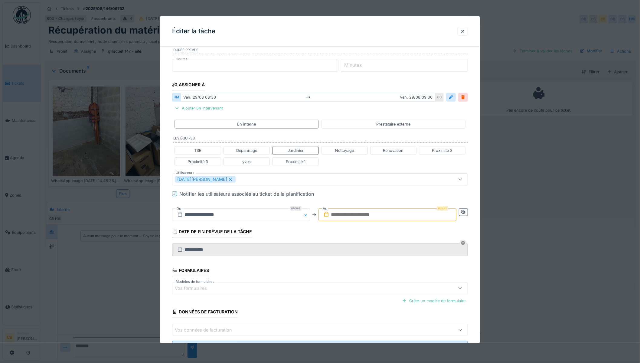
click at [345, 215] on input "text" at bounding box center [387, 214] width 138 height 13
click at [357, 272] on div "16" at bounding box center [356, 274] width 8 height 9
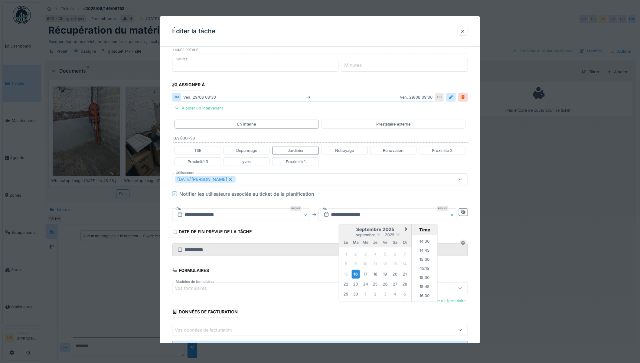
scroll to position [501, 0]
click at [426, 265] on li "14:30" at bounding box center [425, 264] width 26 height 9
click at [427, 264] on fieldset "**********" at bounding box center [320, 170] width 296 height 376
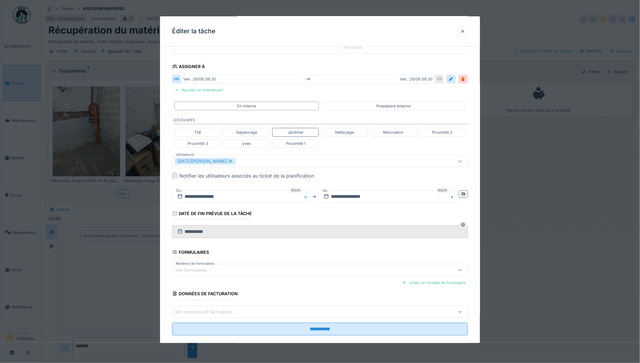
scroll to position [97, 0]
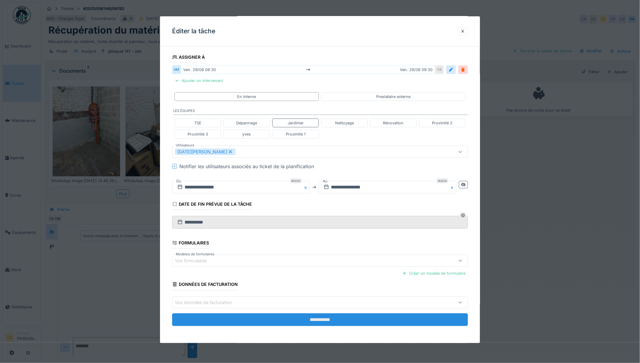
click at [333, 315] on input "**********" at bounding box center [320, 319] width 296 height 13
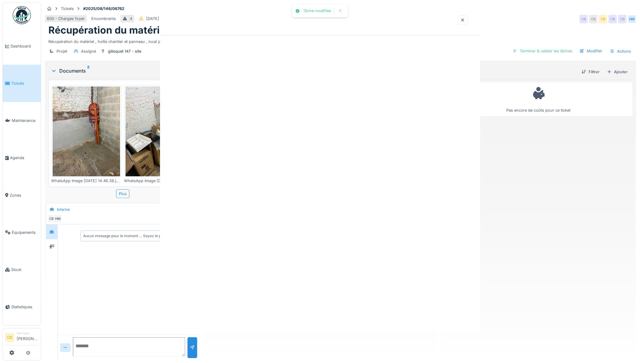
scroll to position [0, 0]
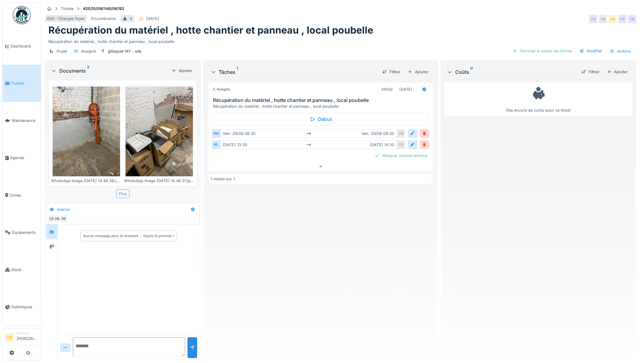
click at [410, 131] on div at bounding box center [412, 134] width 5 height 6
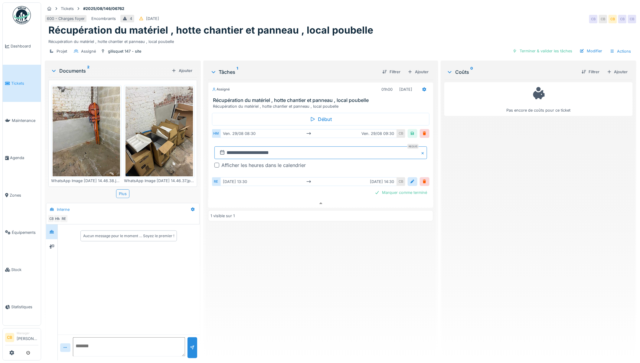
click at [228, 148] on input "**********" at bounding box center [320, 152] width 213 height 13
click at [350, 164] on span "Next Month" at bounding box center [350, 167] width 0 height 7
click at [301, 208] on div "16" at bounding box center [300, 212] width 8 height 9
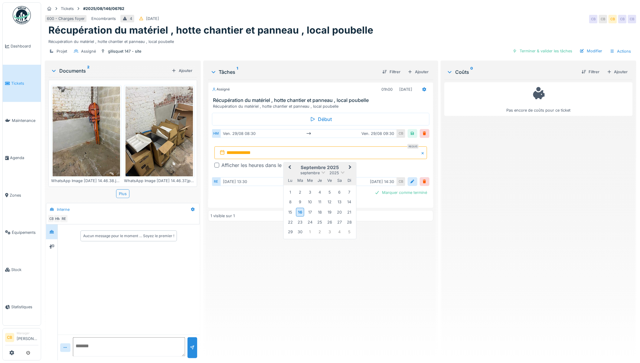
click at [370, 164] on div "Afficher les heures dans le calendrier" at bounding box center [325, 165] width 206 height 7
click at [216, 163] on div at bounding box center [216, 165] width 5 height 5
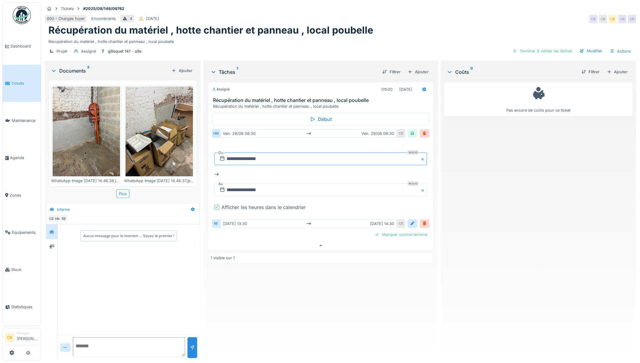
click at [234, 153] on input "**********" at bounding box center [320, 158] width 213 height 13
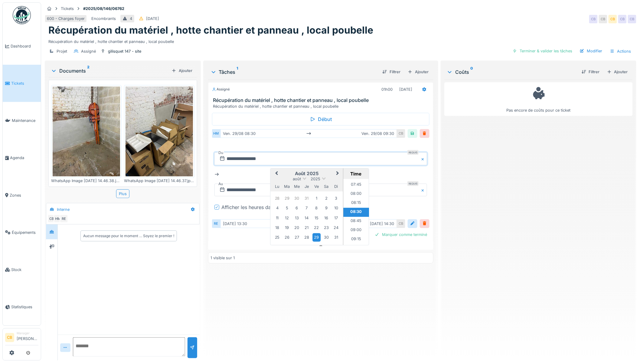
click at [338, 170] on span "Next Month" at bounding box center [338, 173] width 0 height 7
click at [287, 214] on div "16" at bounding box center [287, 218] width 8 height 9
click at [355, 228] on li "13:30" at bounding box center [356, 232] width 26 height 9
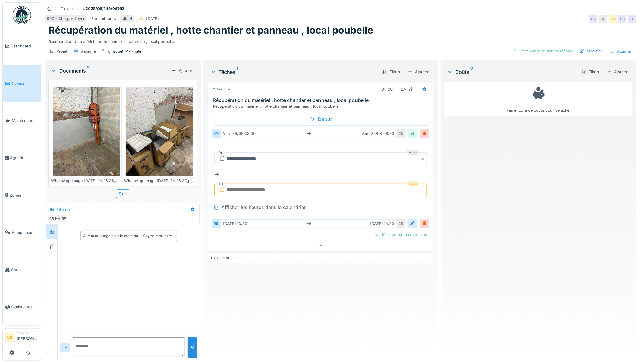
click at [245, 186] on input "text" at bounding box center [320, 190] width 213 height 13
click at [284, 245] on div "16" at bounding box center [287, 249] width 8 height 9
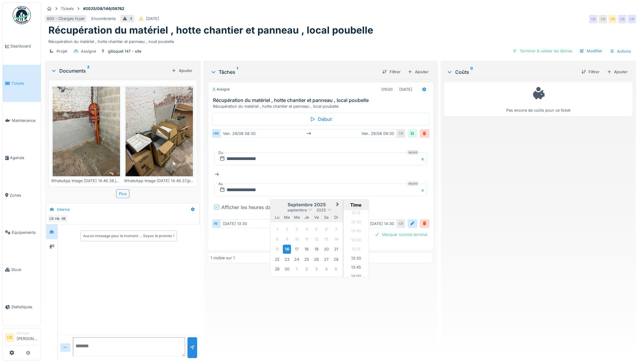
scroll to position [468, 0]
click at [355, 269] on li "14:30" at bounding box center [356, 273] width 26 height 9
click at [408, 129] on div at bounding box center [413, 133] width 10 height 9
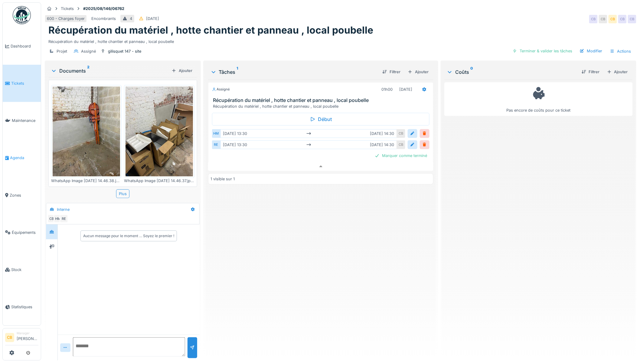
click at [20, 155] on span "Agenda" at bounding box center [24, 158] width 28 height 6
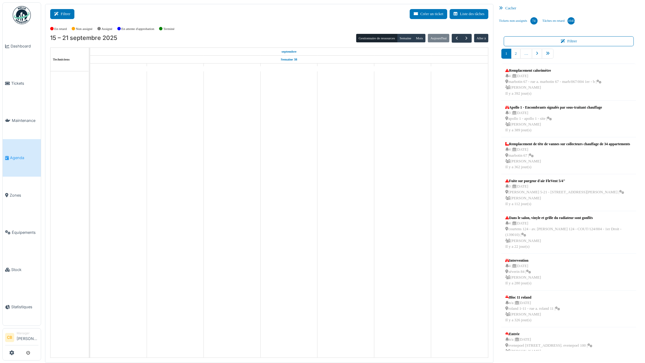
click at [67, 17] on button "Filtrer" at bounding box center [62, 14] width 24 height 10
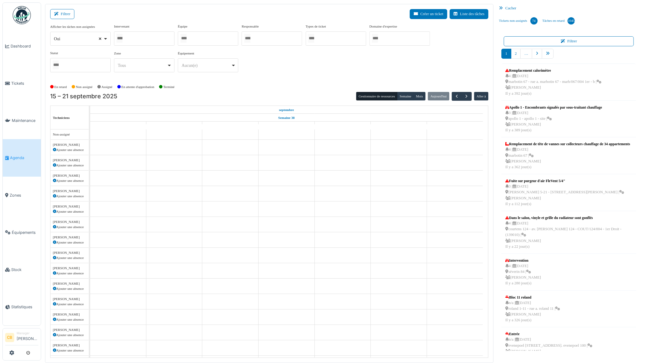
select select
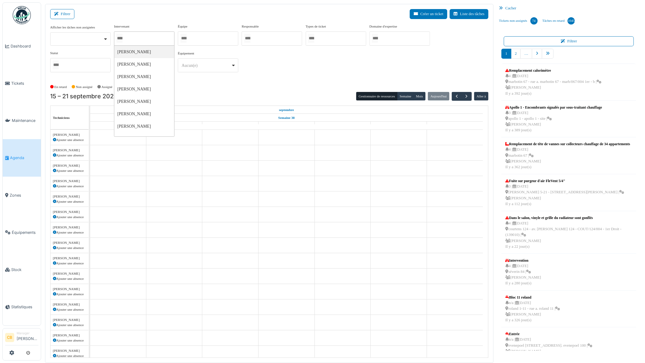
click at [122, 37] on input "Tous" at bounding box center [119, 38] width 6 height 9
type input "****"
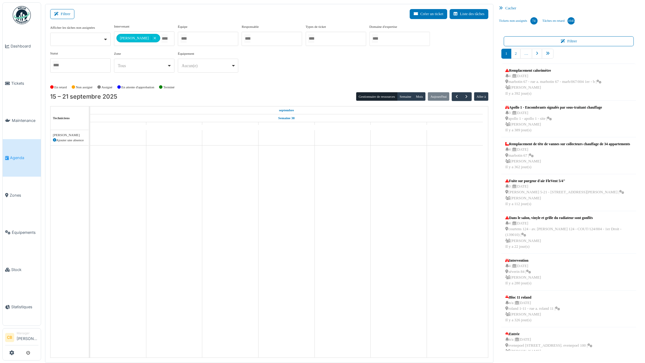
click at [258, 88] on div "En retard Non assigné [GEOGRAPHIC_DATA] En attente d'approbation Terminé" at bounding box center [269, 87] width 439 height 10
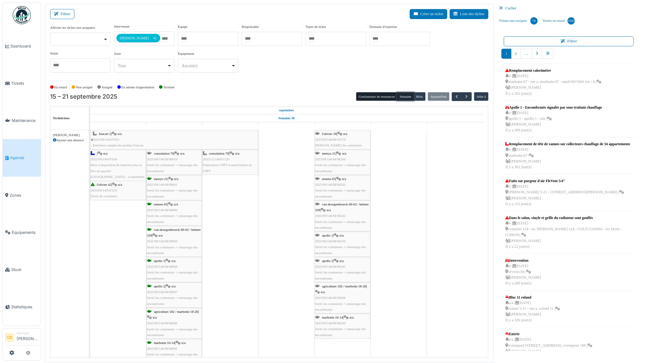
click at [405, 97] on button "Semaine" at bounding box center [405, 96] width 17 height 8
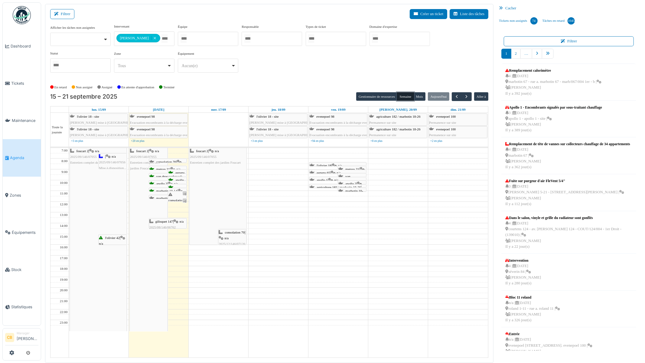
click at [228, 236] on div "consolation 70 | n/a 2025/12/146/07120 Préparation CPPT et particitation au CPPT" at bounding box center [233, 247] width 28 height 35
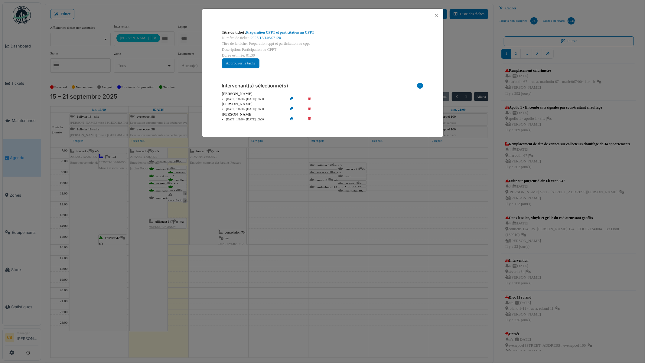
click at [228, 236] on div "Titre du ticket : Préparation CPPT et particitation au CPPT Numéro de ticket : …" at bounding box center [322, 181] width 645 height 363
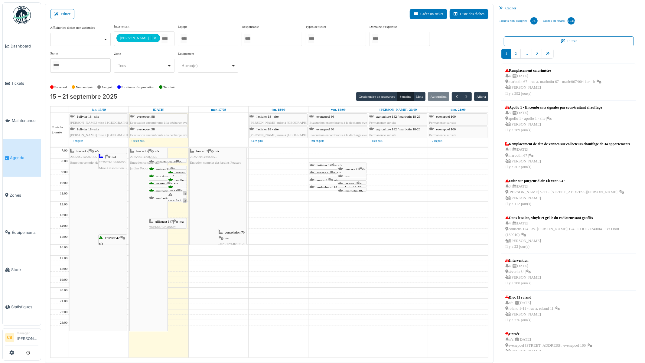
click at [165, 223] on span "gilisquet 147" at bounding box center [164, 222] width 18 height 4
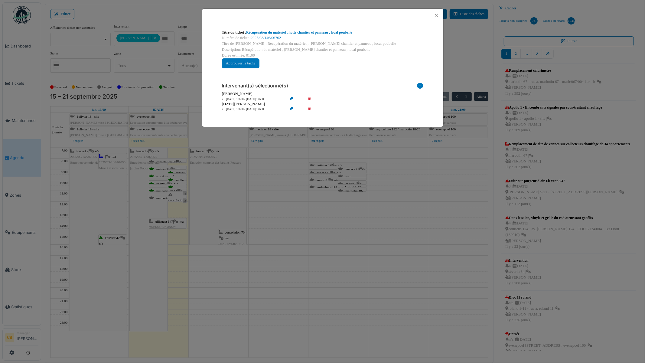
click at [286, 251] on div "Titre du ticket : Récupération du matériel , [PERSON_NAME] chantier et panneau …" at bounding box center [322, 181] width 645 height 363
